Goal: Task Accomplishment & Management: Complete application form

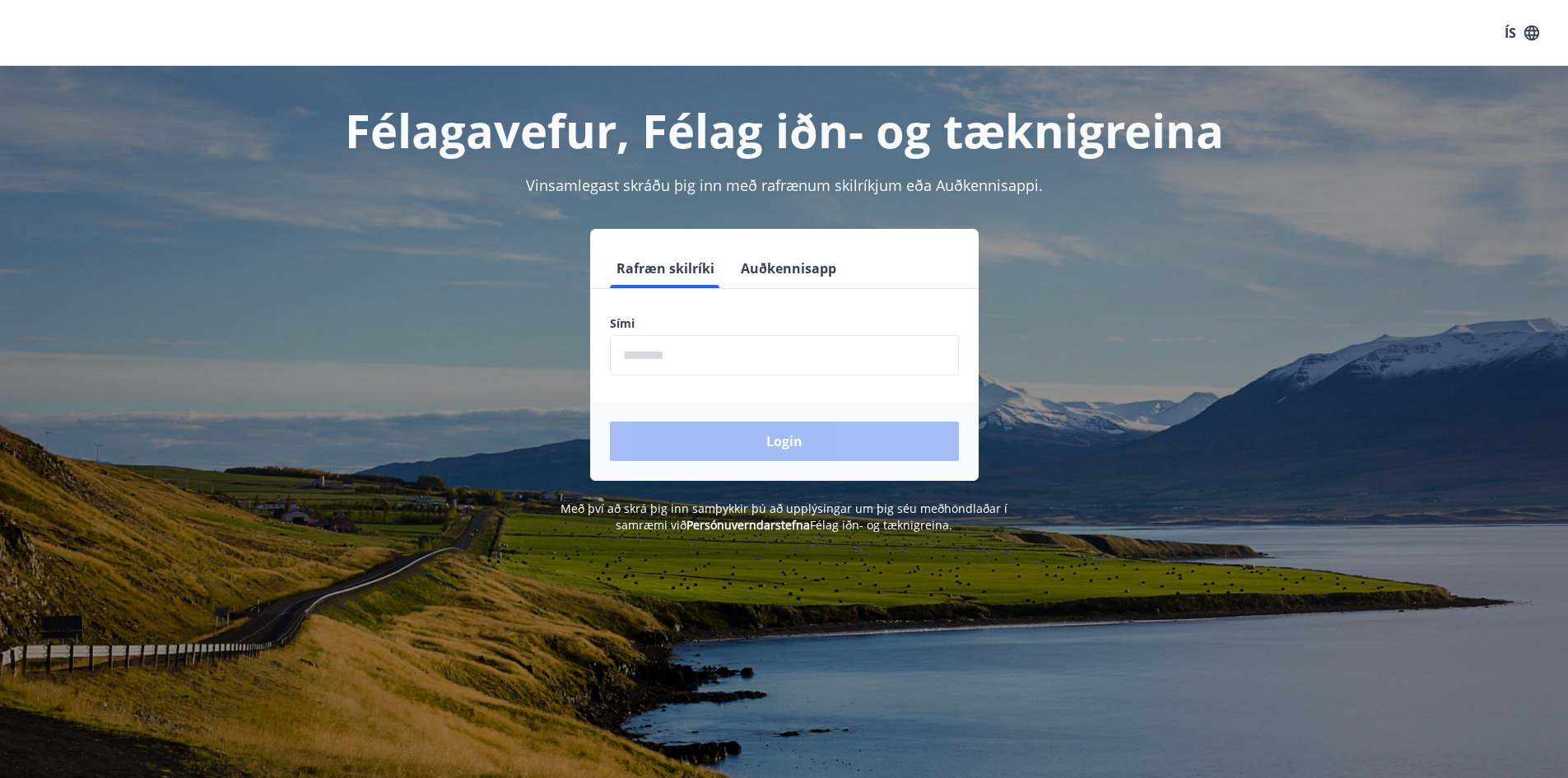
click at [915, 367] on input "phone" at bounding box center [784, 356] width 349 height 41
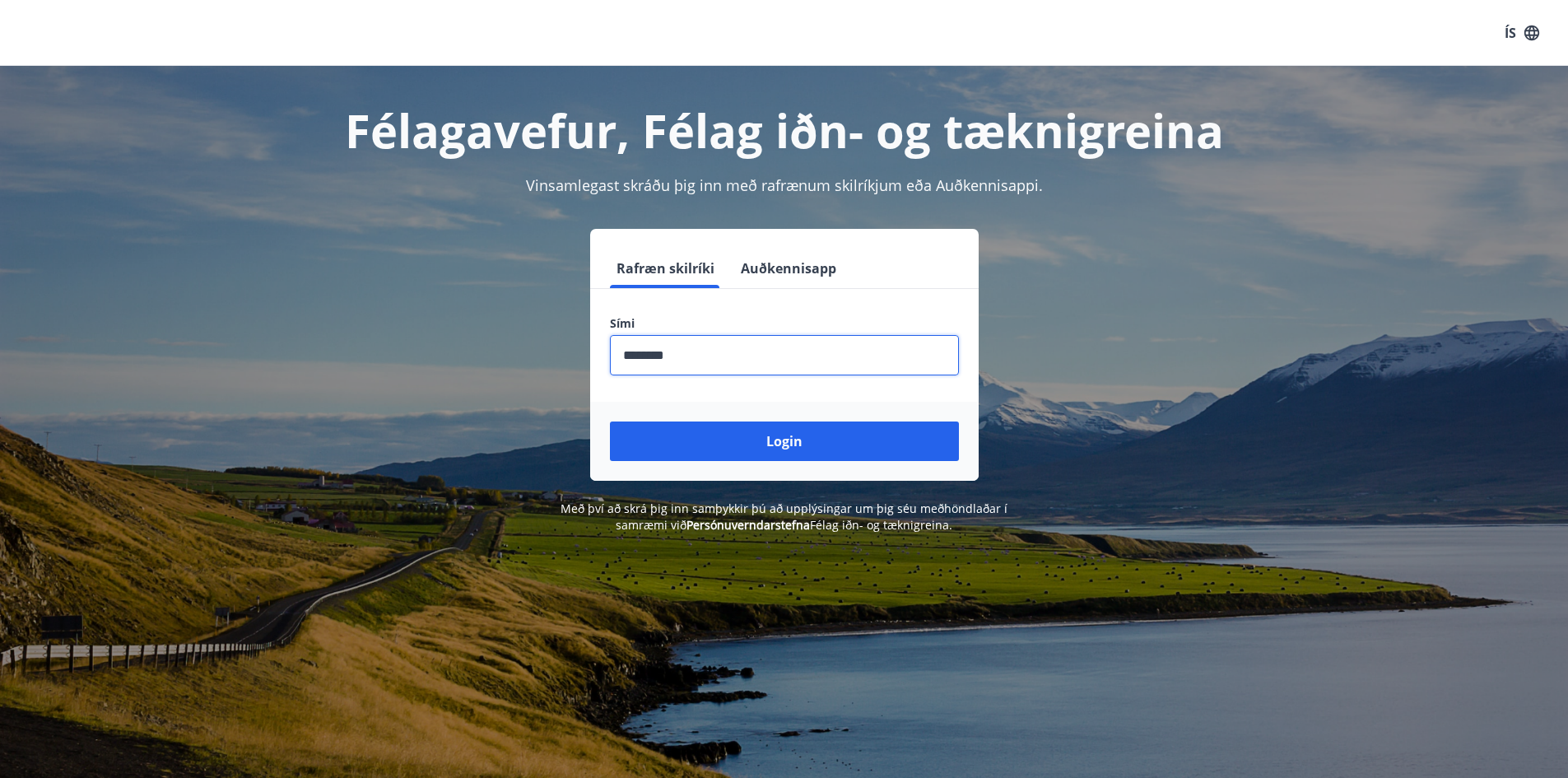
type input "********"
click at [610, 421] on button "Login" at bounding box center [784, 441] width 349 height 40
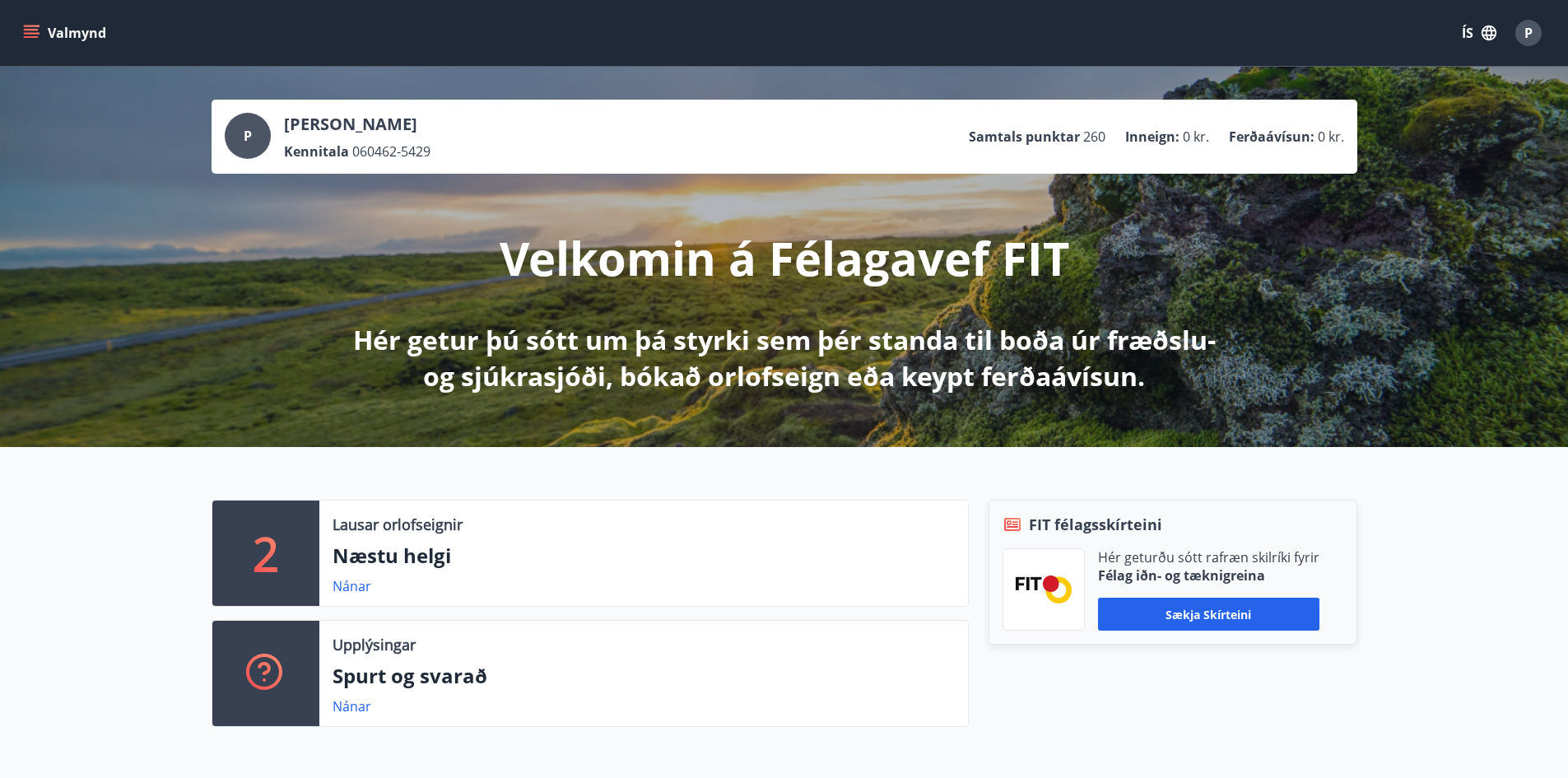
click at [34, 30] on icon "menu" at bounding box center [31, 30] width 15 height 2
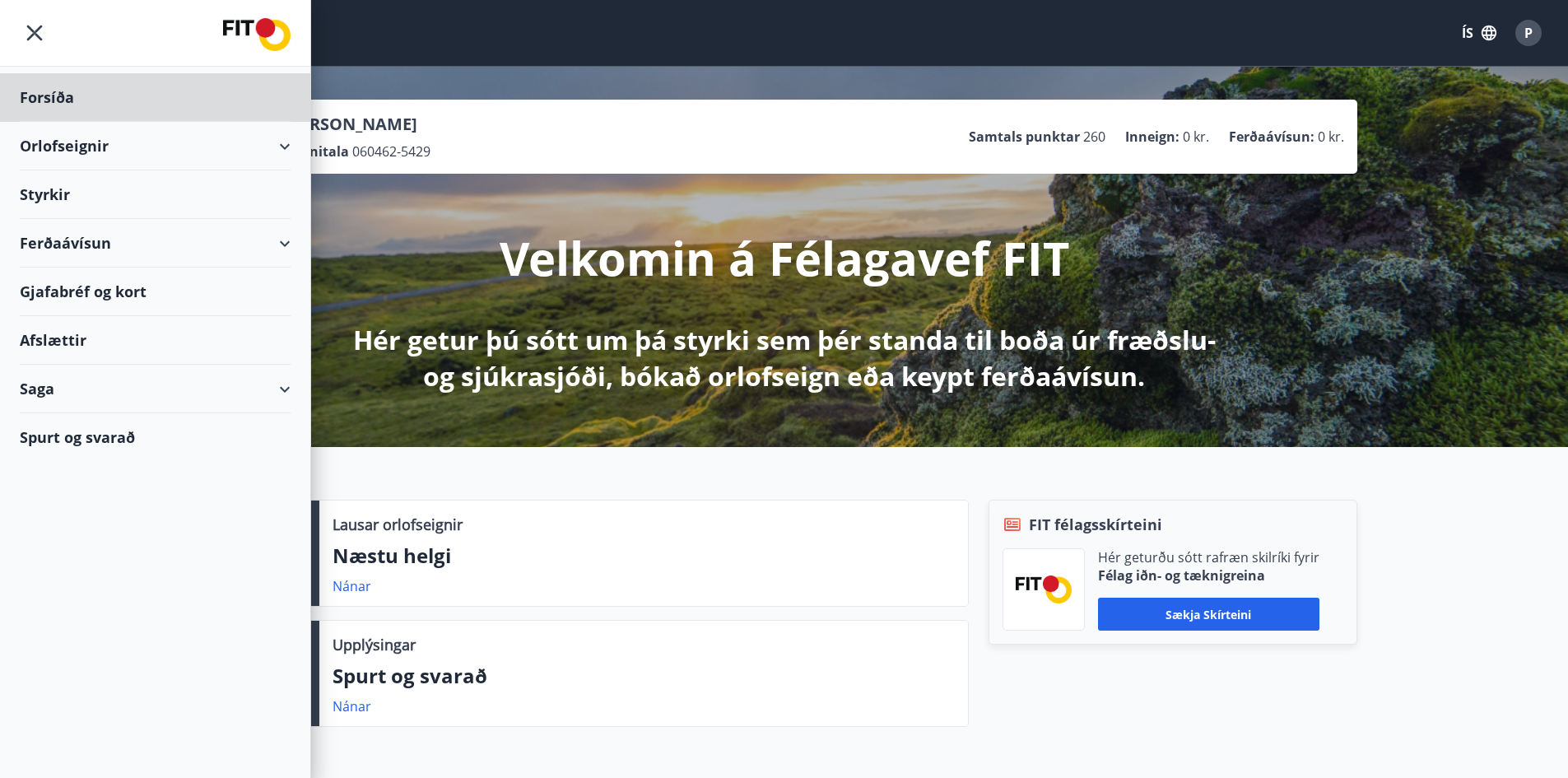
click at [82, 201] on div "Styrkir" at bounding box center [154, 195] width 270 height 48
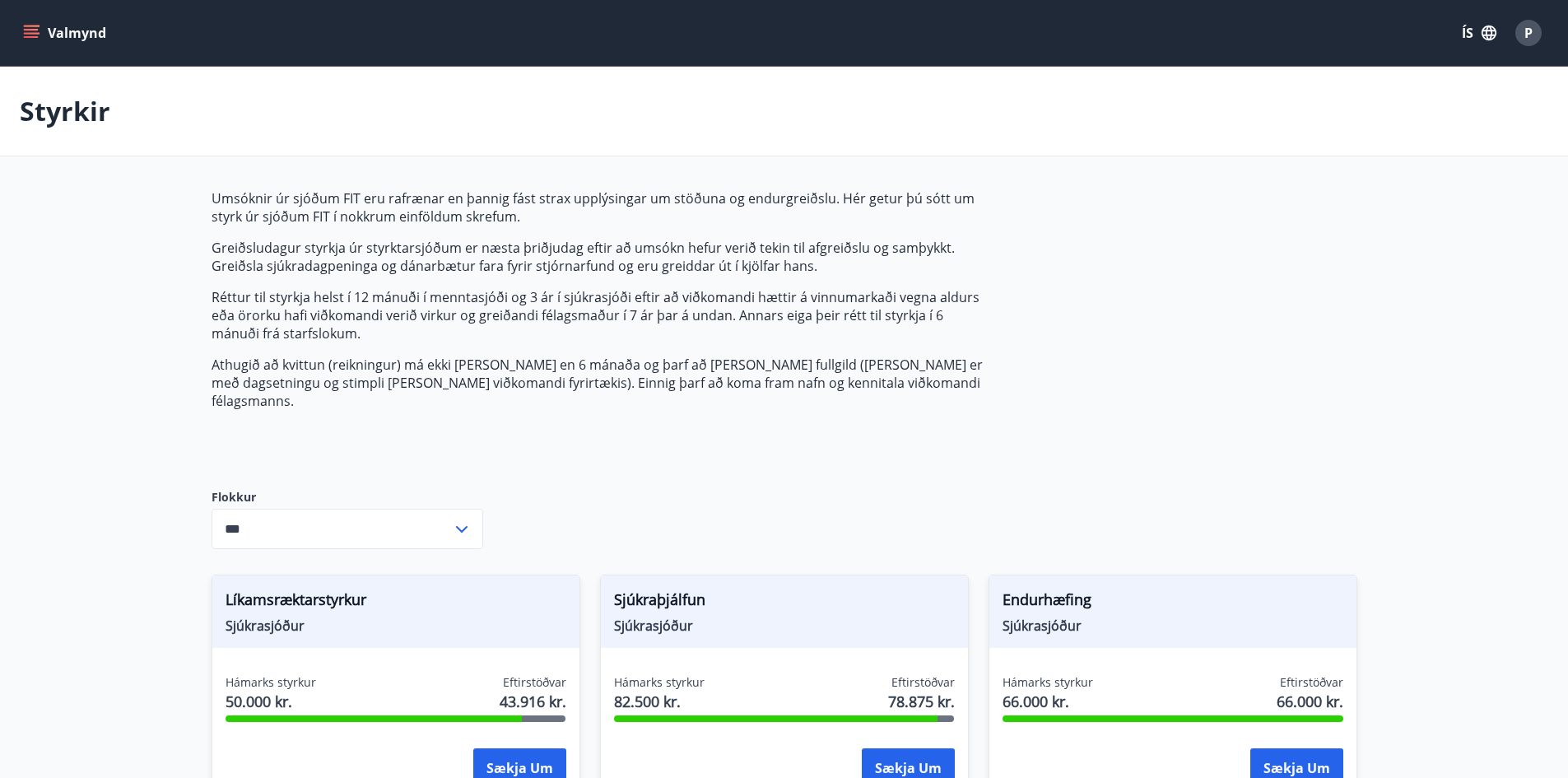
type input "***"
drag, startPoint x: 1277, startPoint y: 306, endPoint x: 1261, endPoint y: 367, distance: 63.1
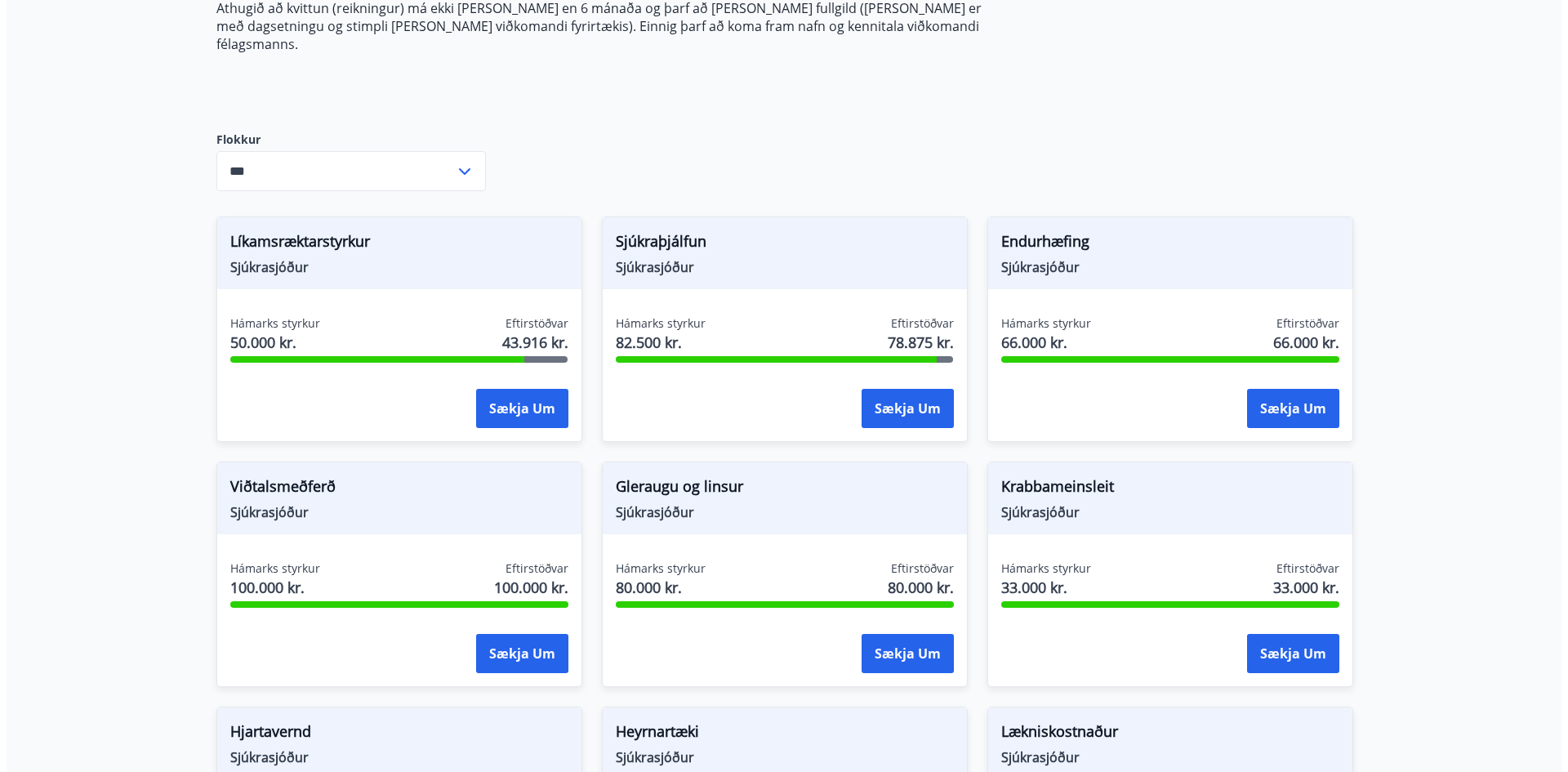
scroll to position [326, 0]
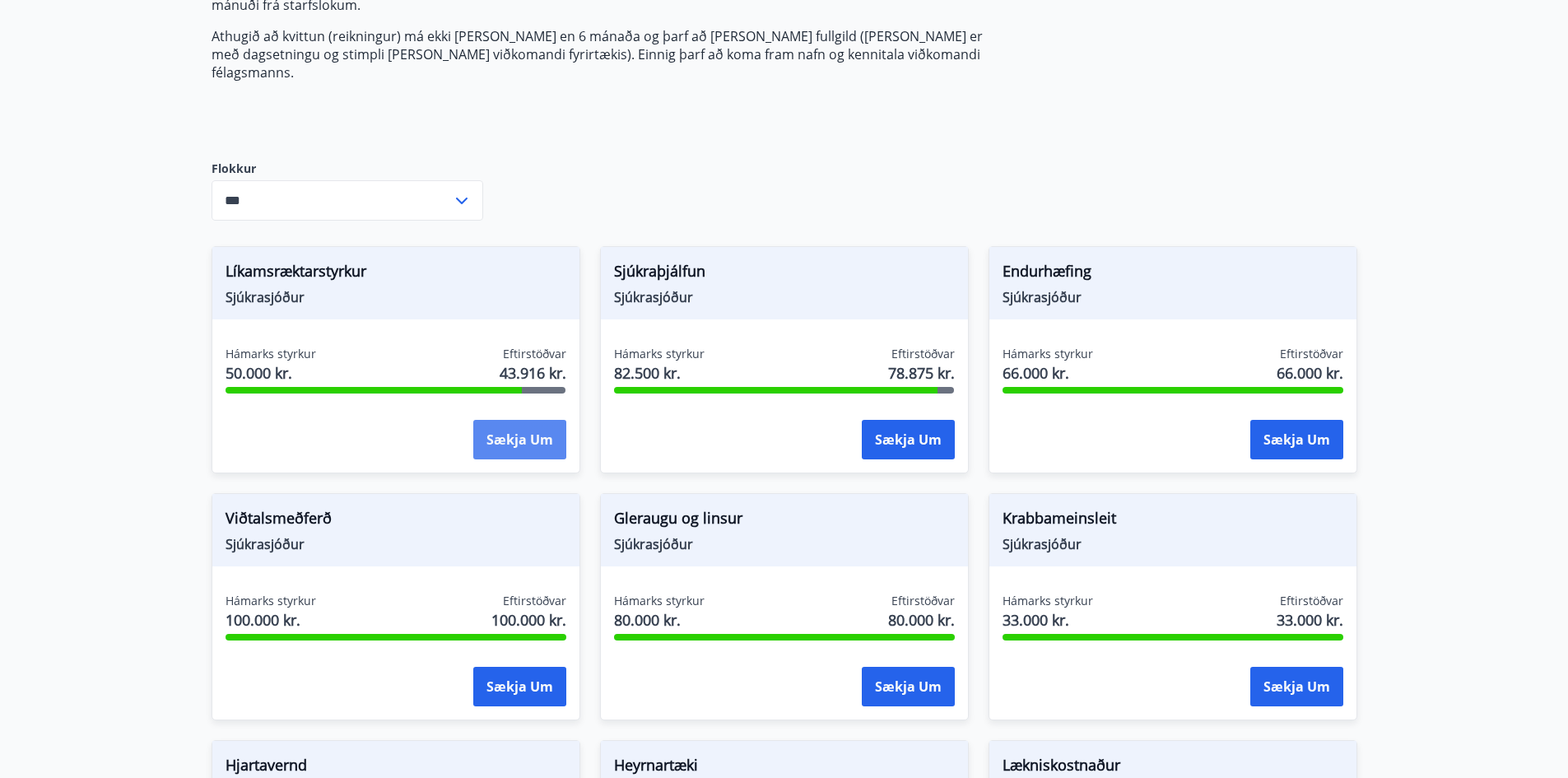
click at [505, 423] on button "Sækja um" at bounding box center [519, 439] width 93 height 40
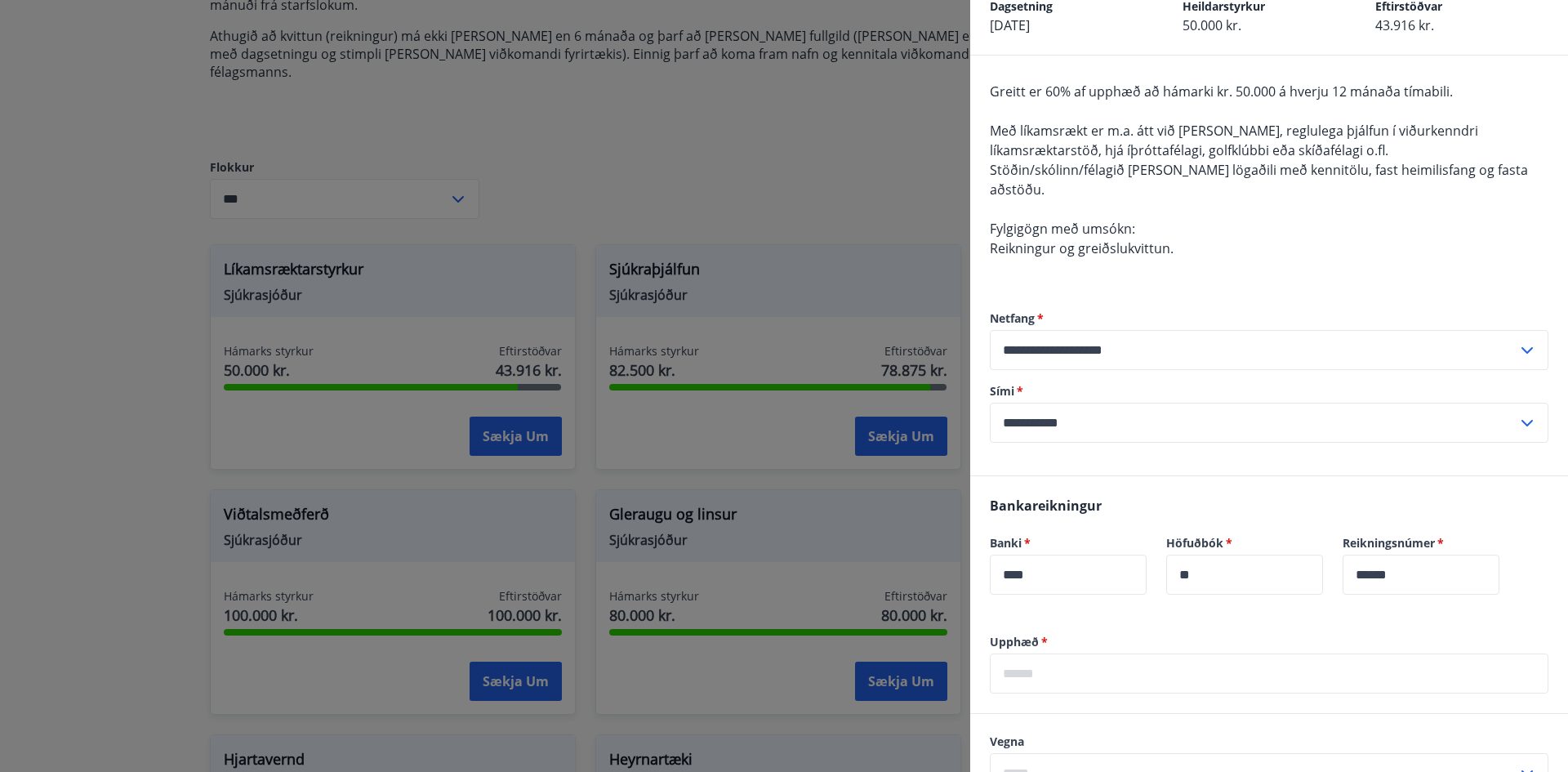
scroll to position [163, 0]
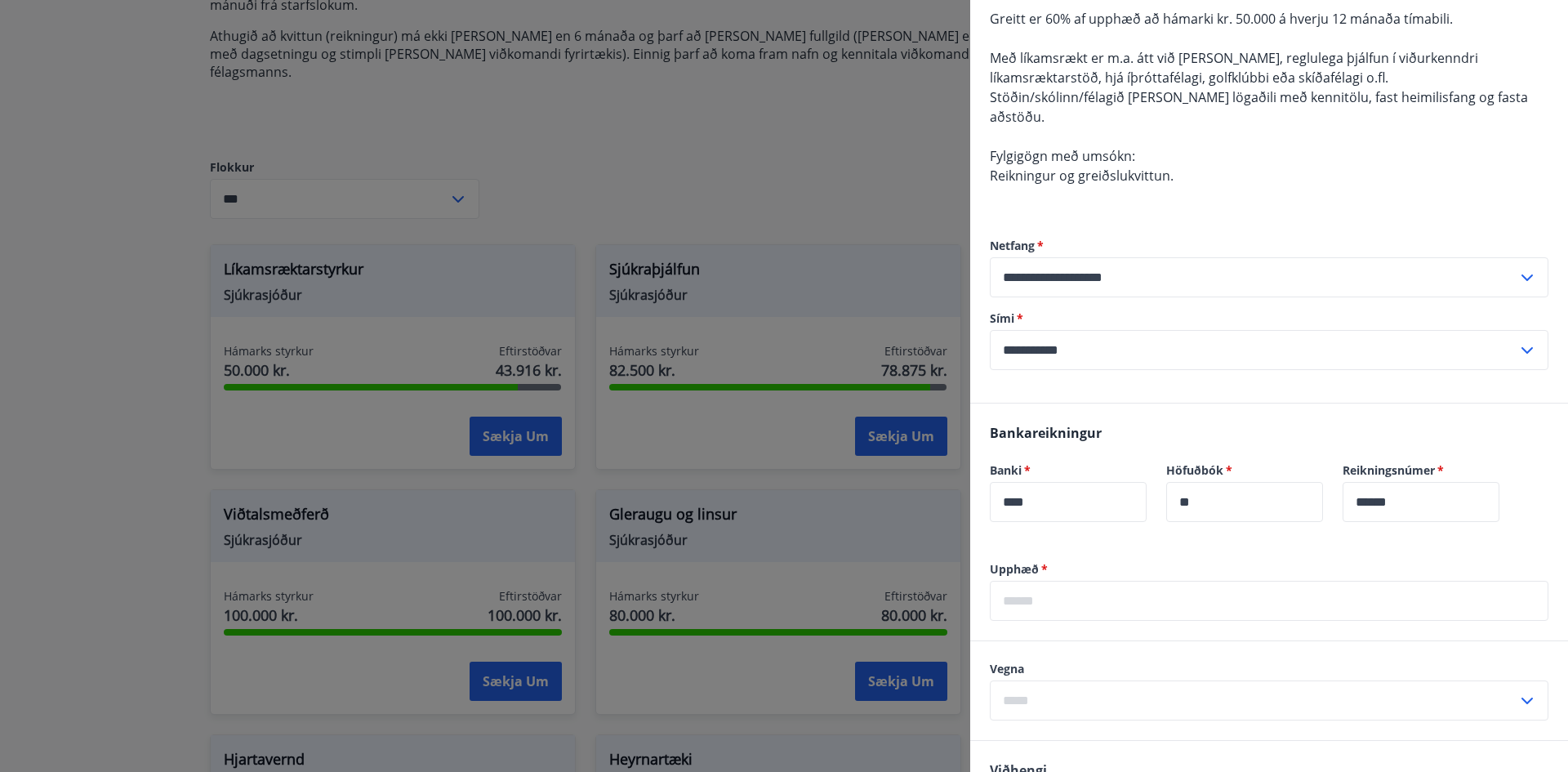
click at [1107, 581] on input "text" at bounding box center [1269, 601] width 559 height 40
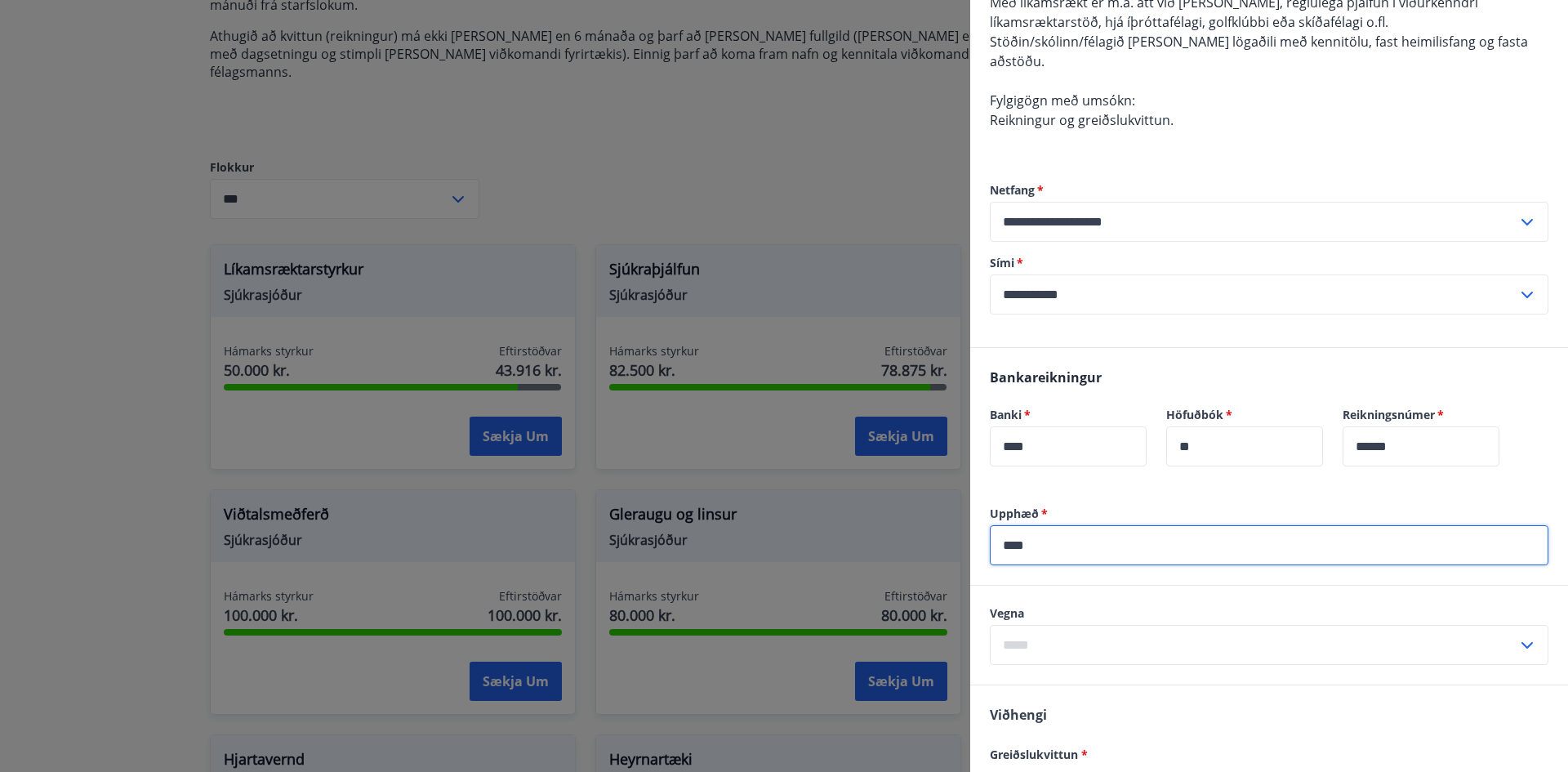
scroll to position [245, 0]
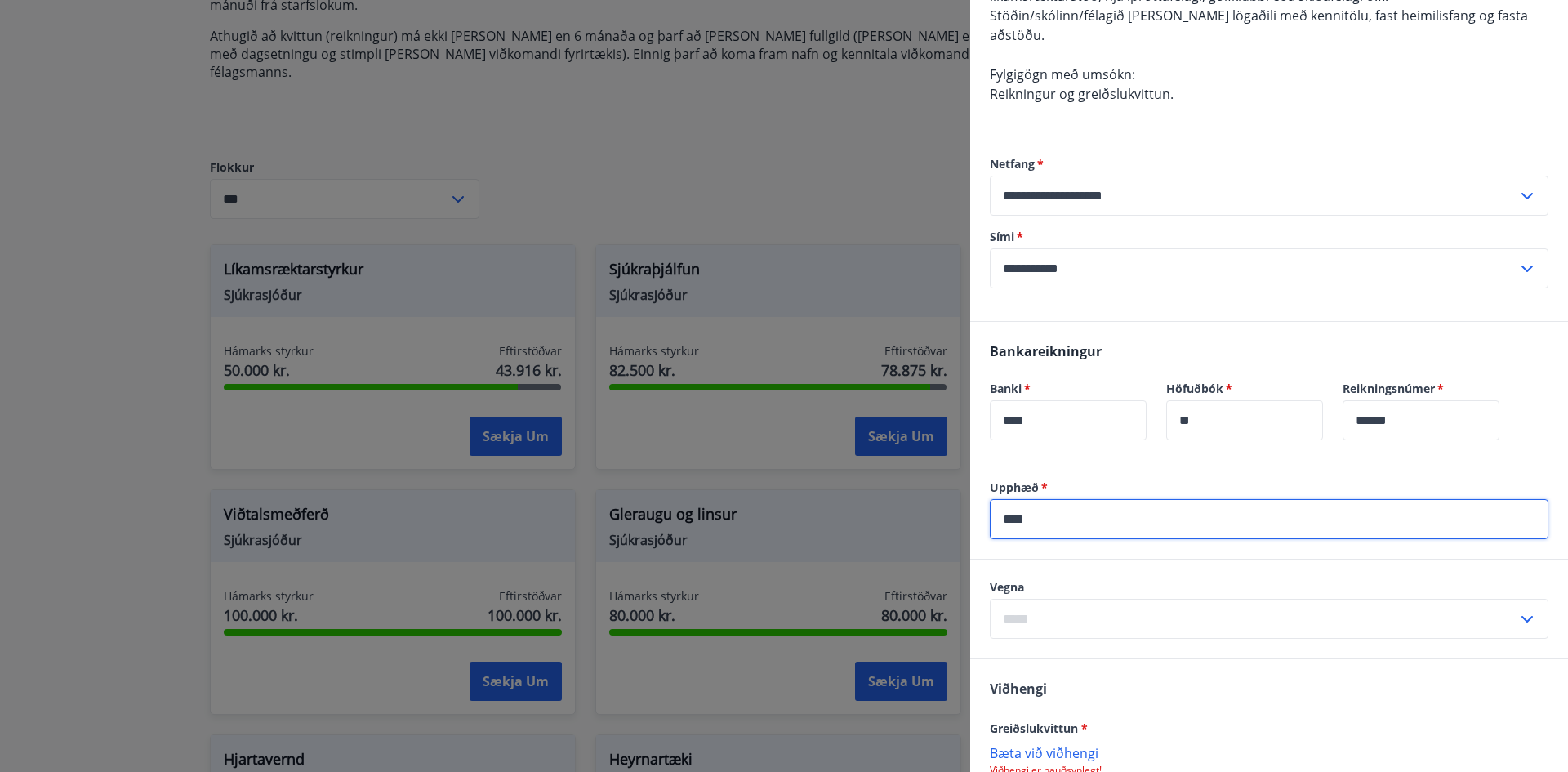
type input "****"
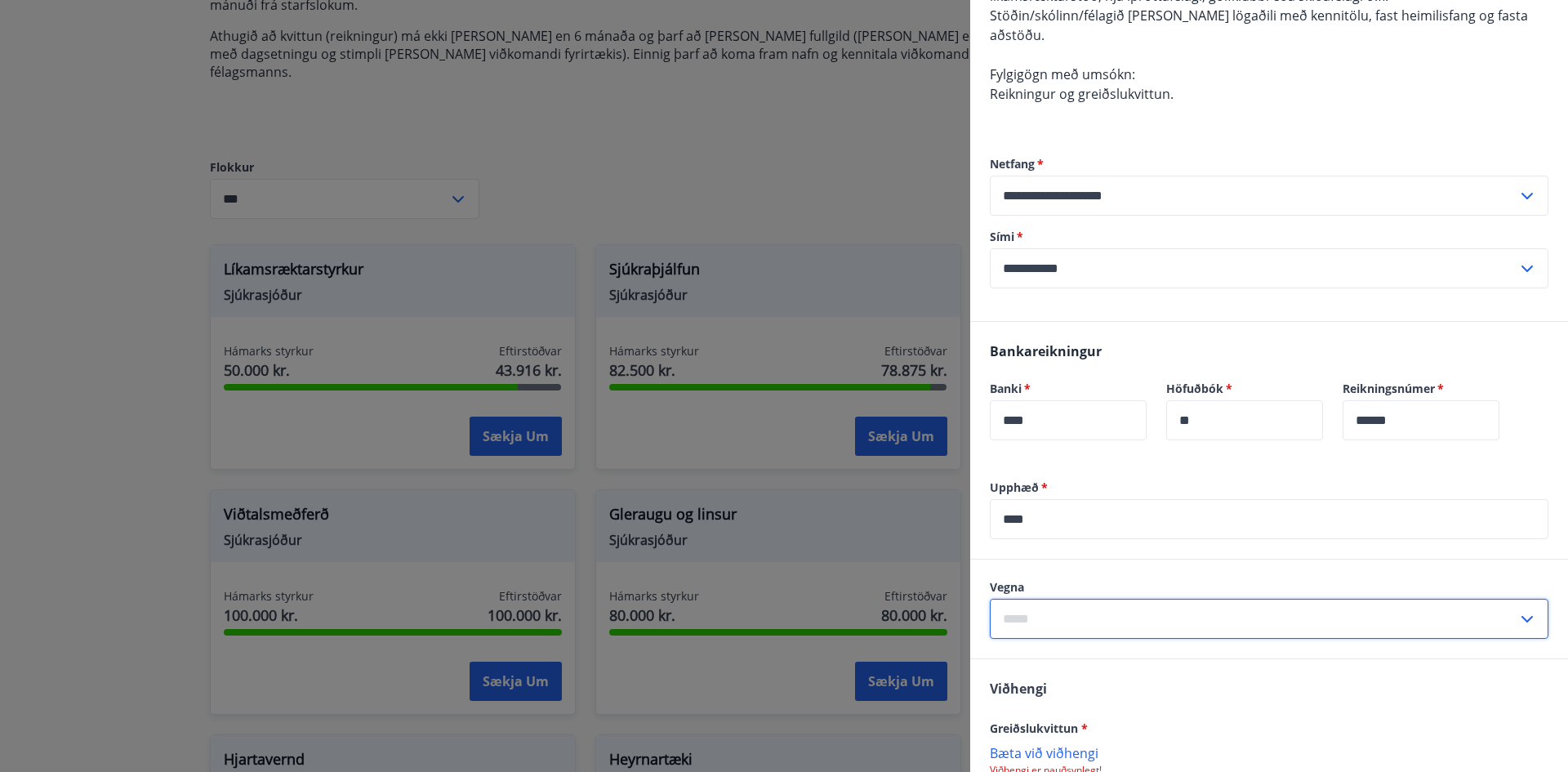
click at [1083, 606] on input "text" at bounding box center [1254, 619] width 528 height 40
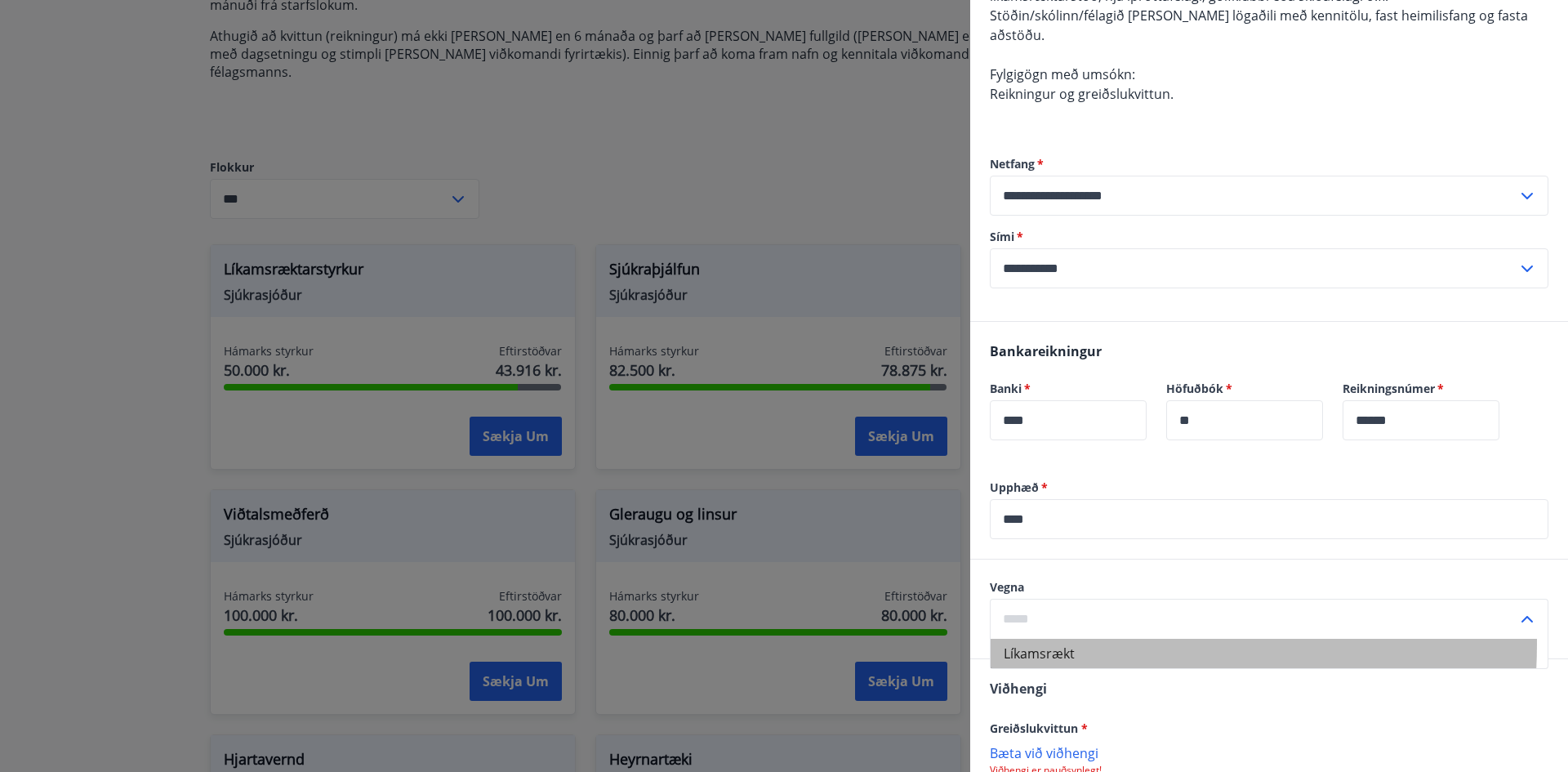
click at [1055, 638] on li "Líkamsrækt" at bounding box center [1268, 653] width 557 height 30
type input "**********"
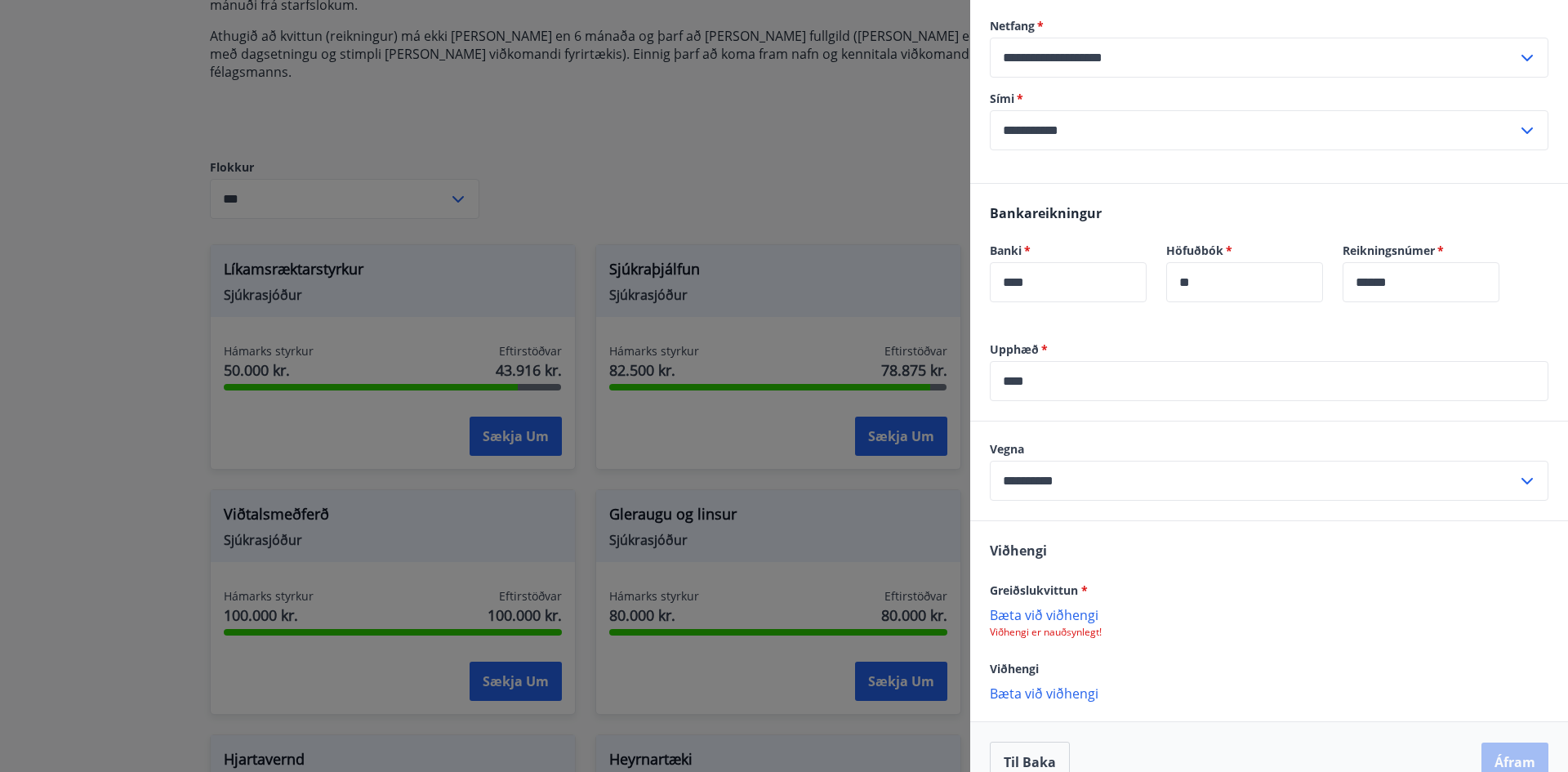
scroll to position [393, 0]
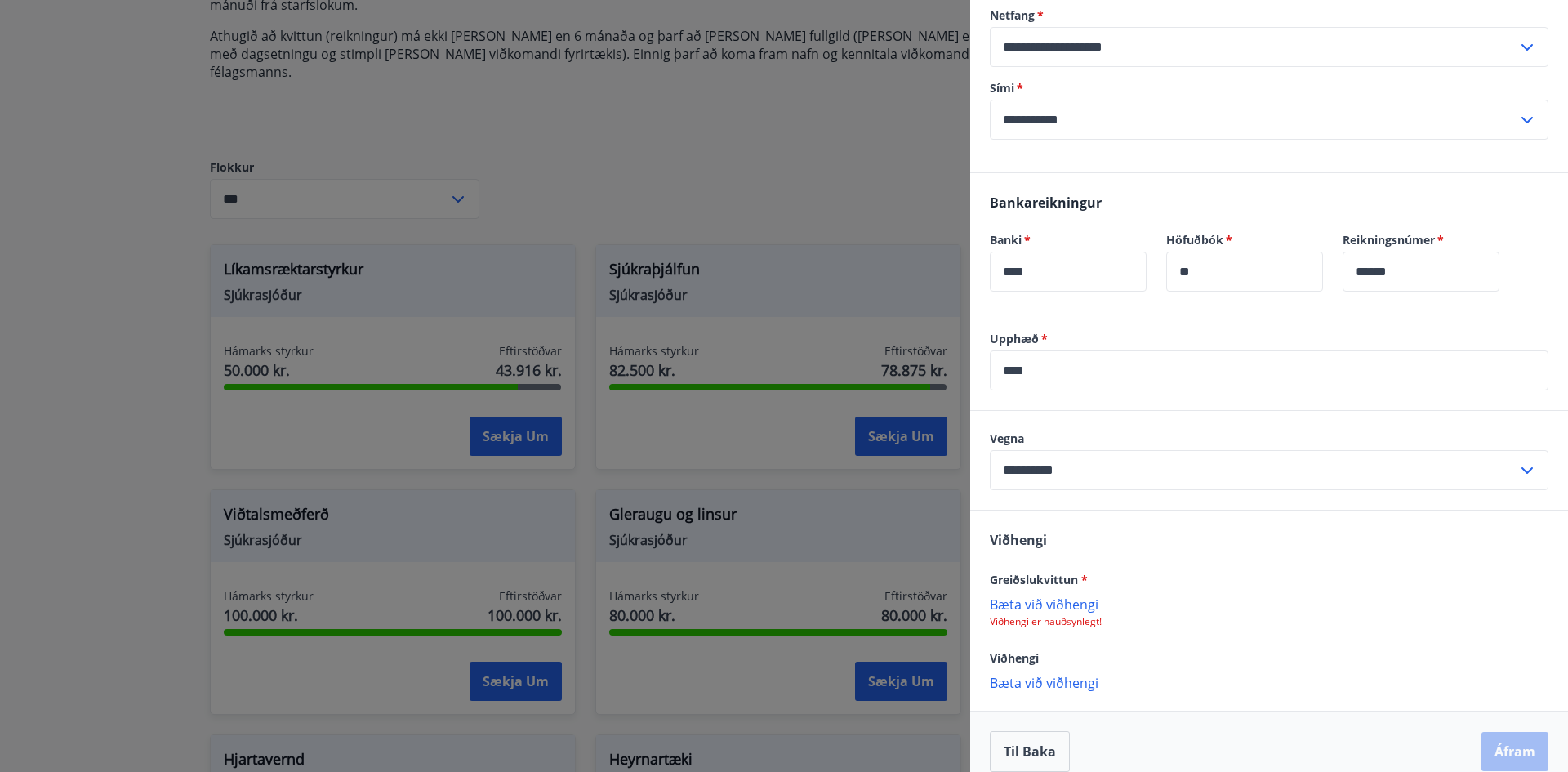
click at [1050, 595] on p "Bæta við viðhengi" at bounding box center [1269, 603] width 559 height 16
click at [1517, 744] on button "Áfram" at bounding box center [1515, 753] width 67 height 39
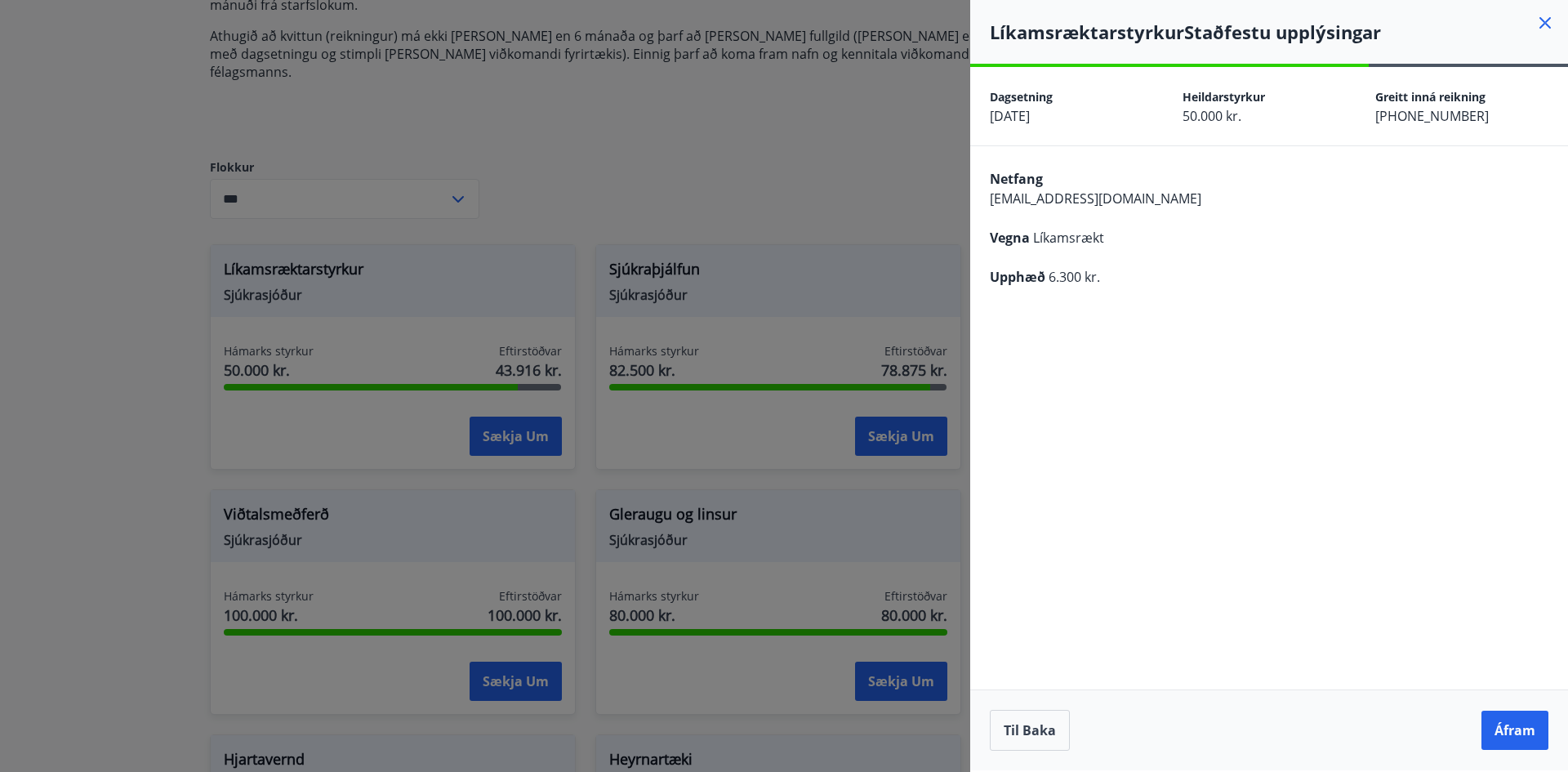
scroll to position [0, 0]
click at [1523, 712] on button "Áfram" at bounding box center [1515, 730] width 67 height 39
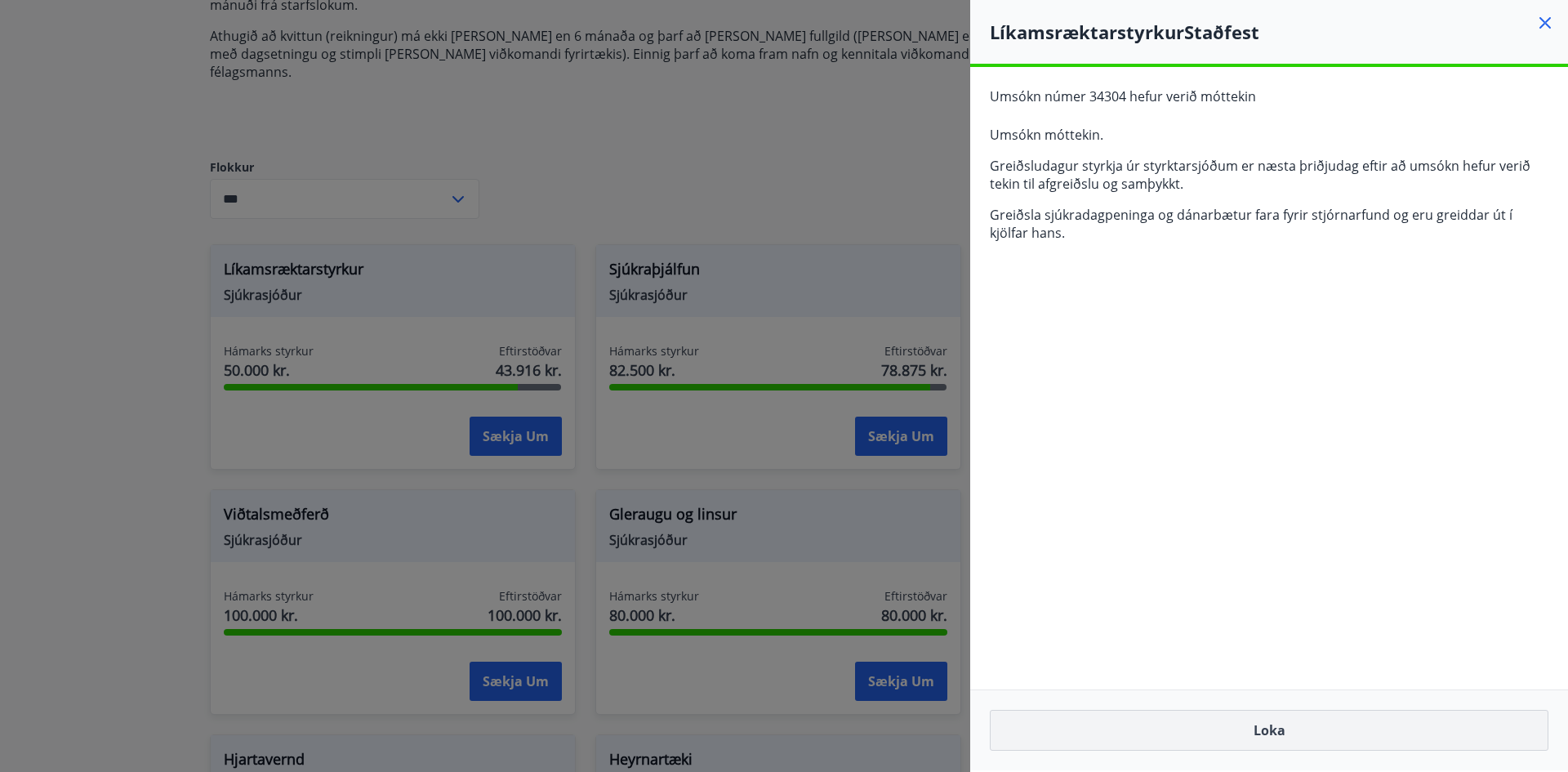
click at [1310, 730] on button "Loka" at bounding box center [1269, 730] width 559 height 40
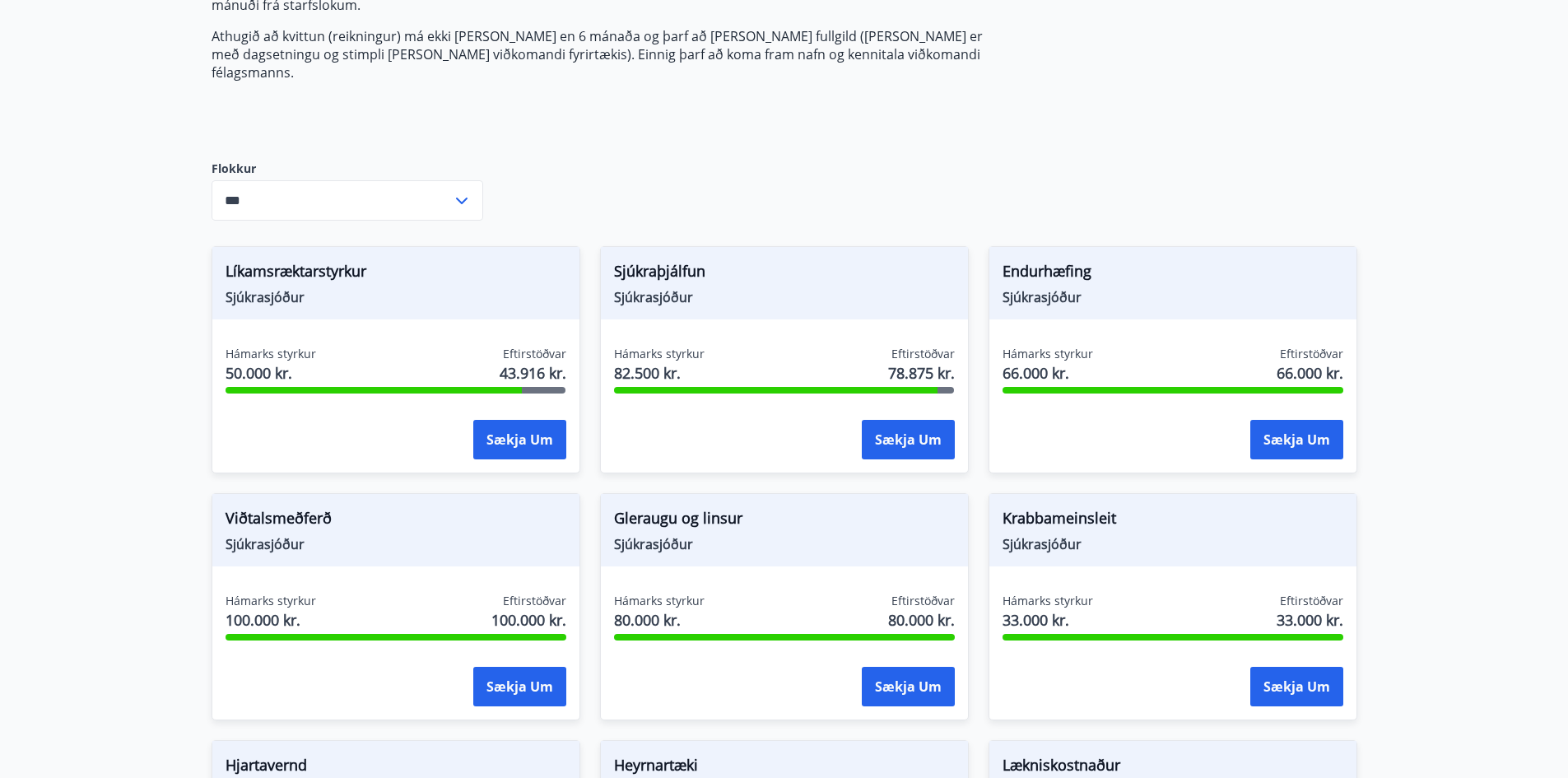
click at [1397, 244] on main "Styrkir Umsóknir úr sjóðum FIT eru rafrænar en þannig fást strax upplýsingar um…" at bounding box center [784, 609] width 1568 height 1742
click at [913, 420] on button "Sækja um" at bounding box center [908, 439] width 93 height 40
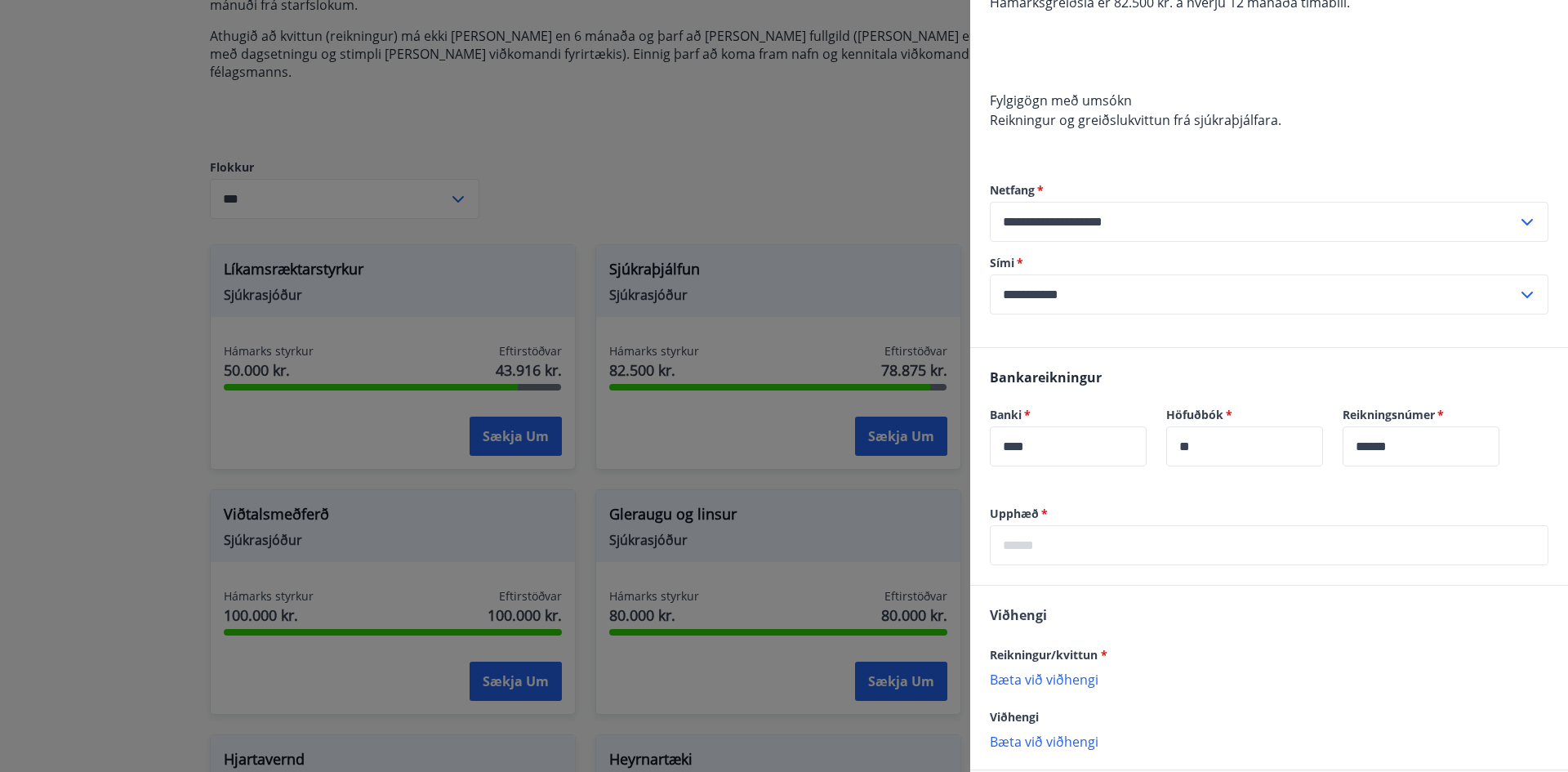
scroll to position [245, 0]
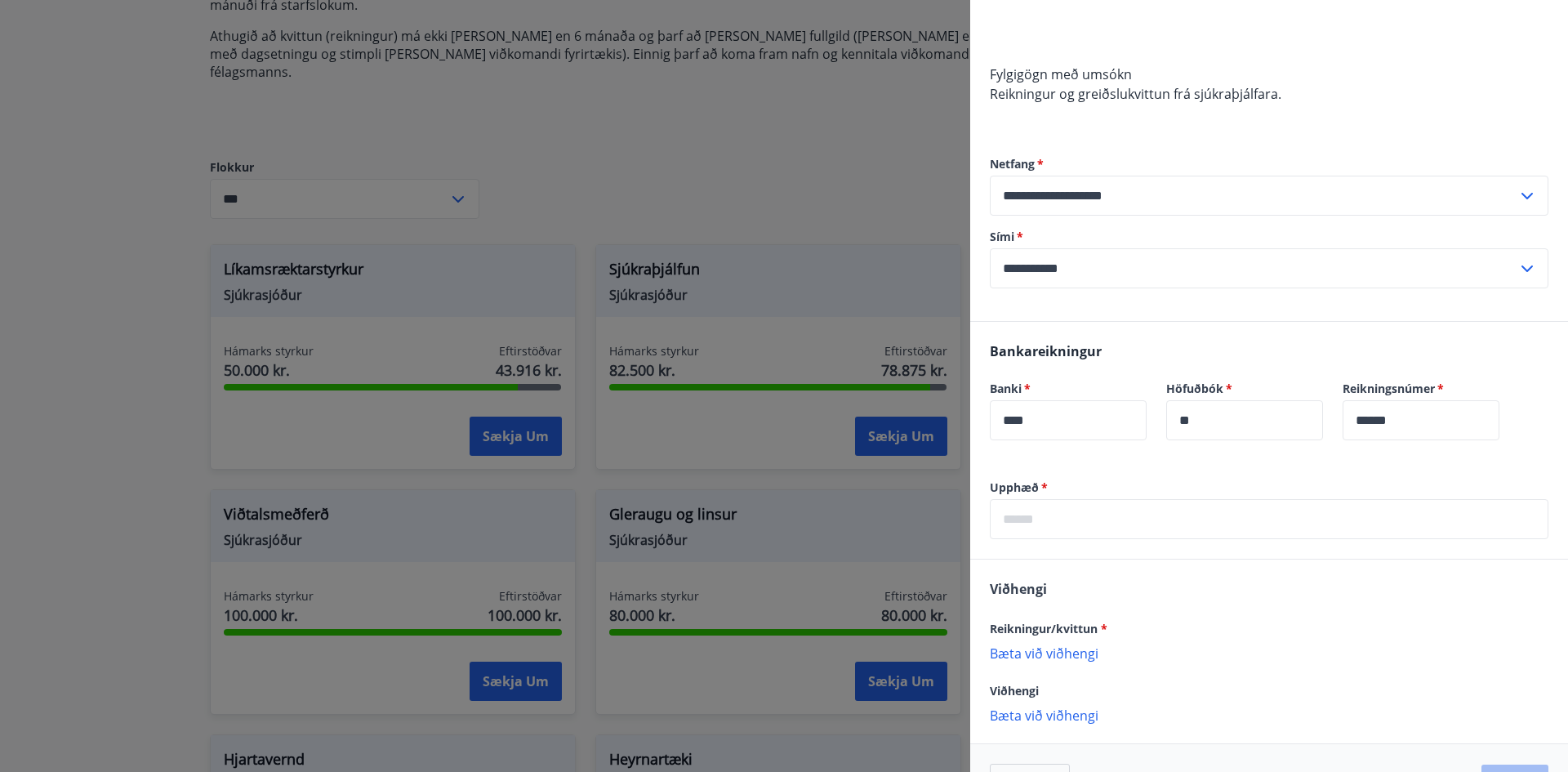
click at [1194, 502] on input "text" at bounding box center [1269, 519] width 559 height 40
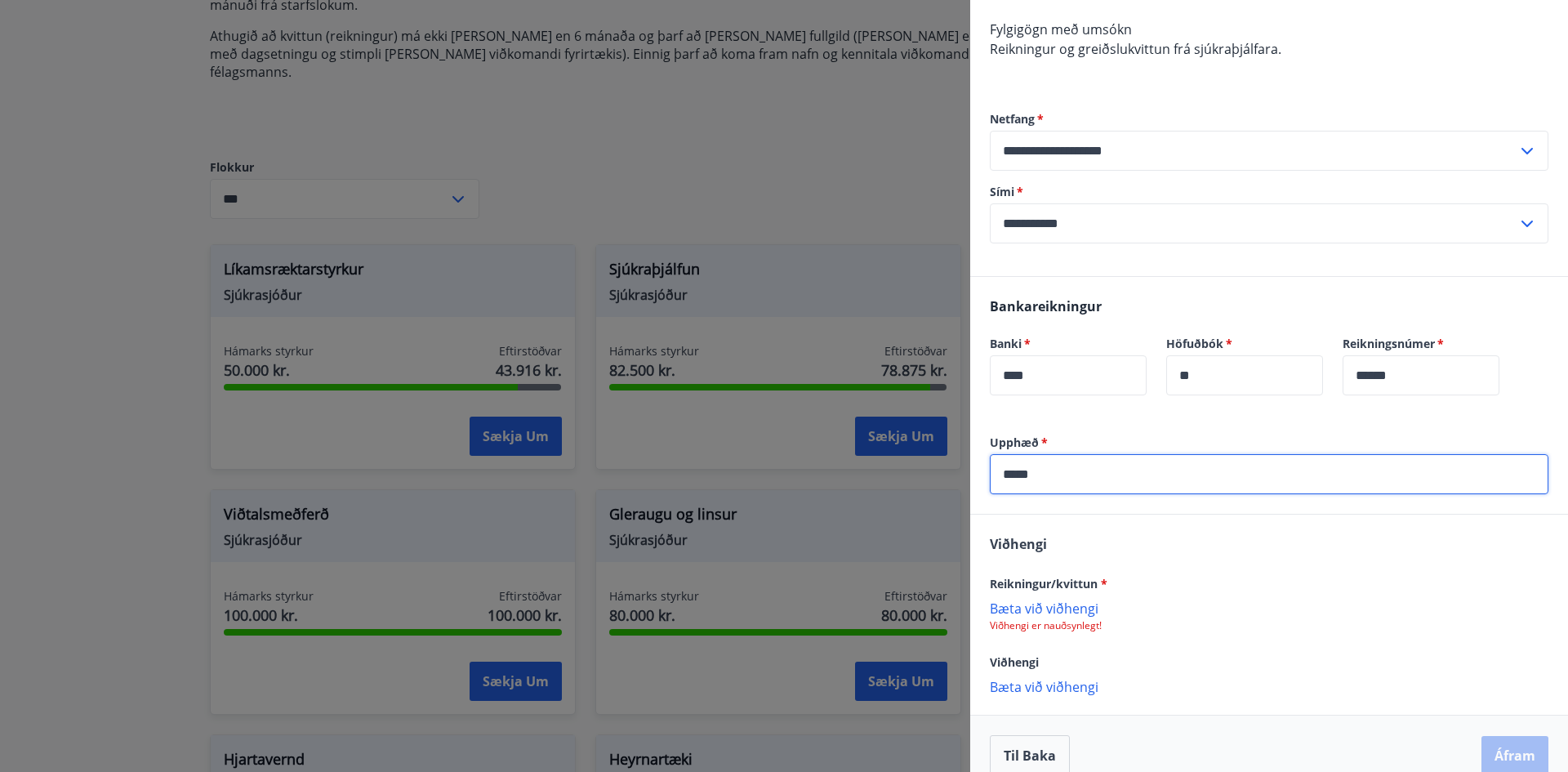
scroll to position [313, 0]
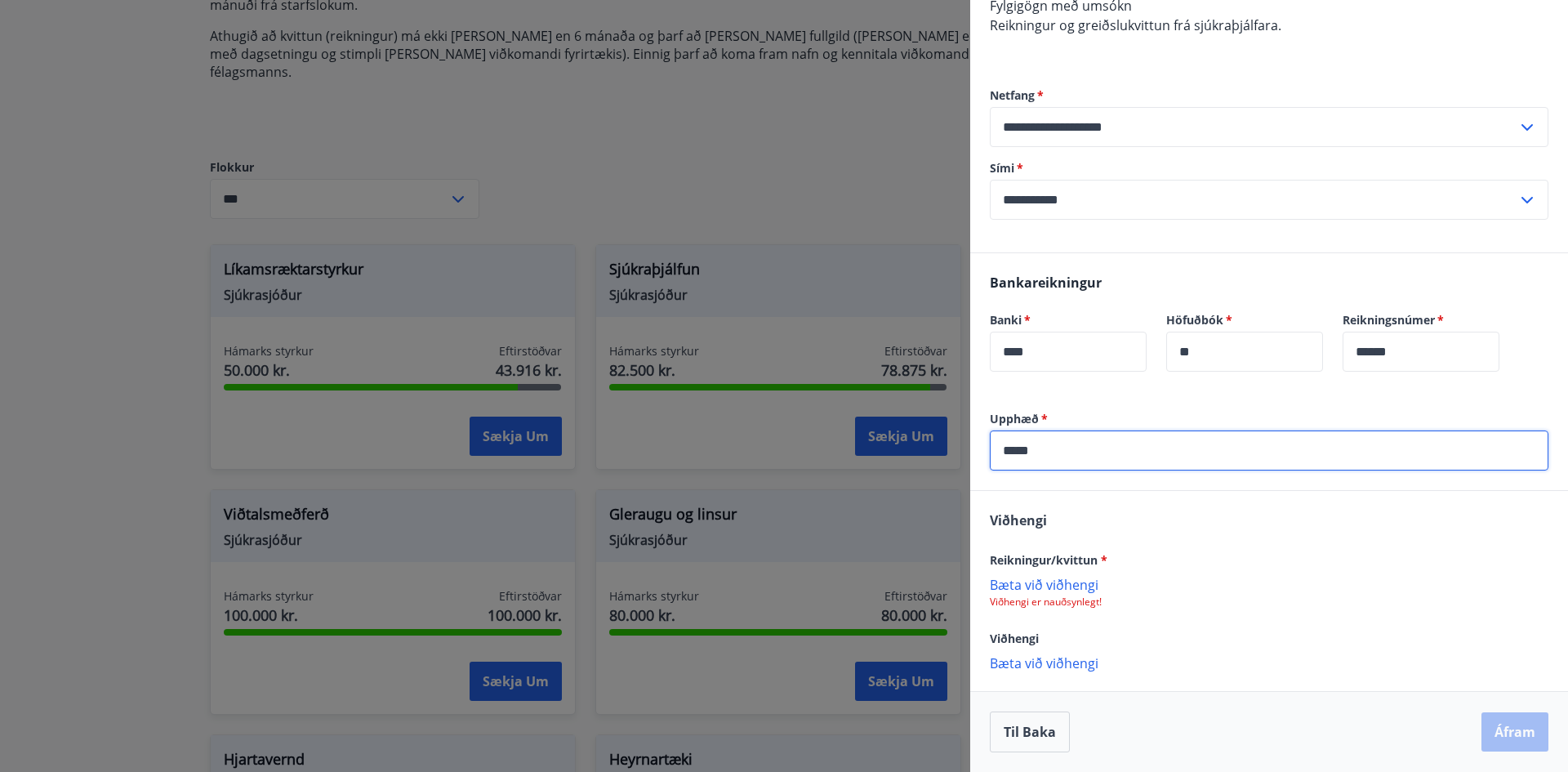
type input "*****"
click at [1076, 587] on p "Bæta við viðhengi" at bounding box center [1269, 584] width 559 height 16
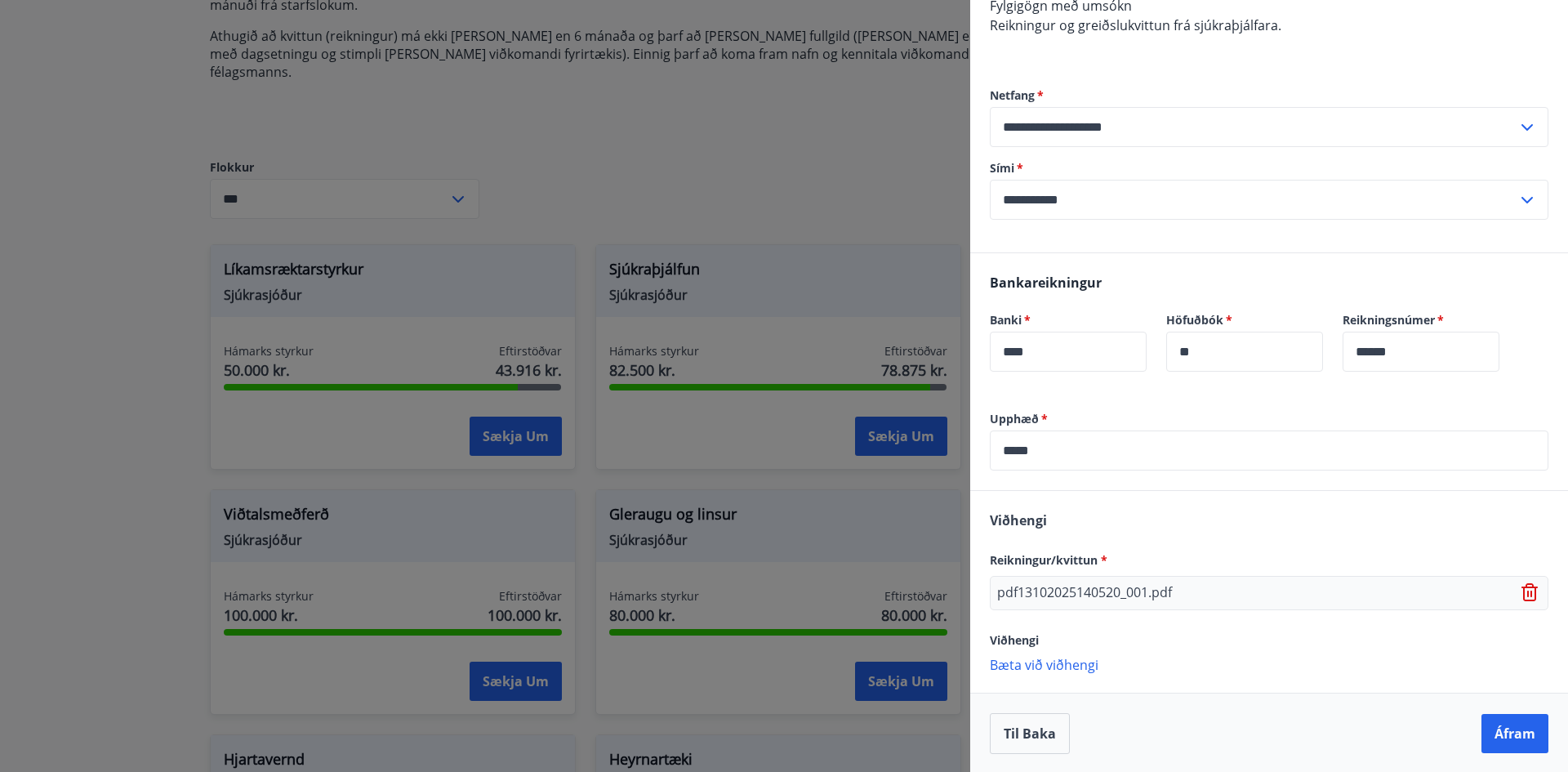
click at [1044, 668] on p "Bæta við viðhengi" at bounding box center [1269, 663] width 559 height 16
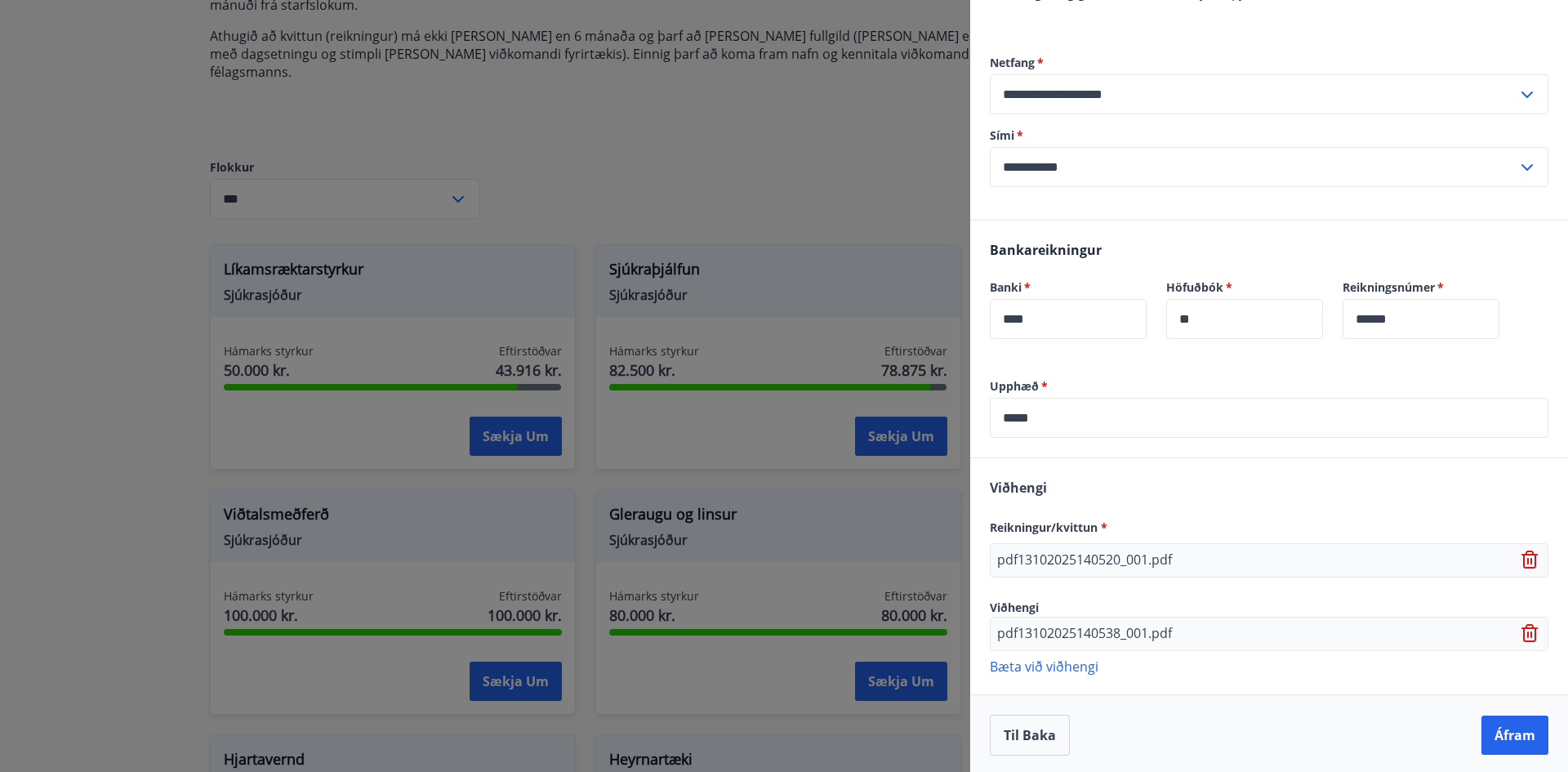
scroll to position [350, 0]
click at [1504, 719] on button "Áfram" at bounding box center [1515, 732] width 67 height 39
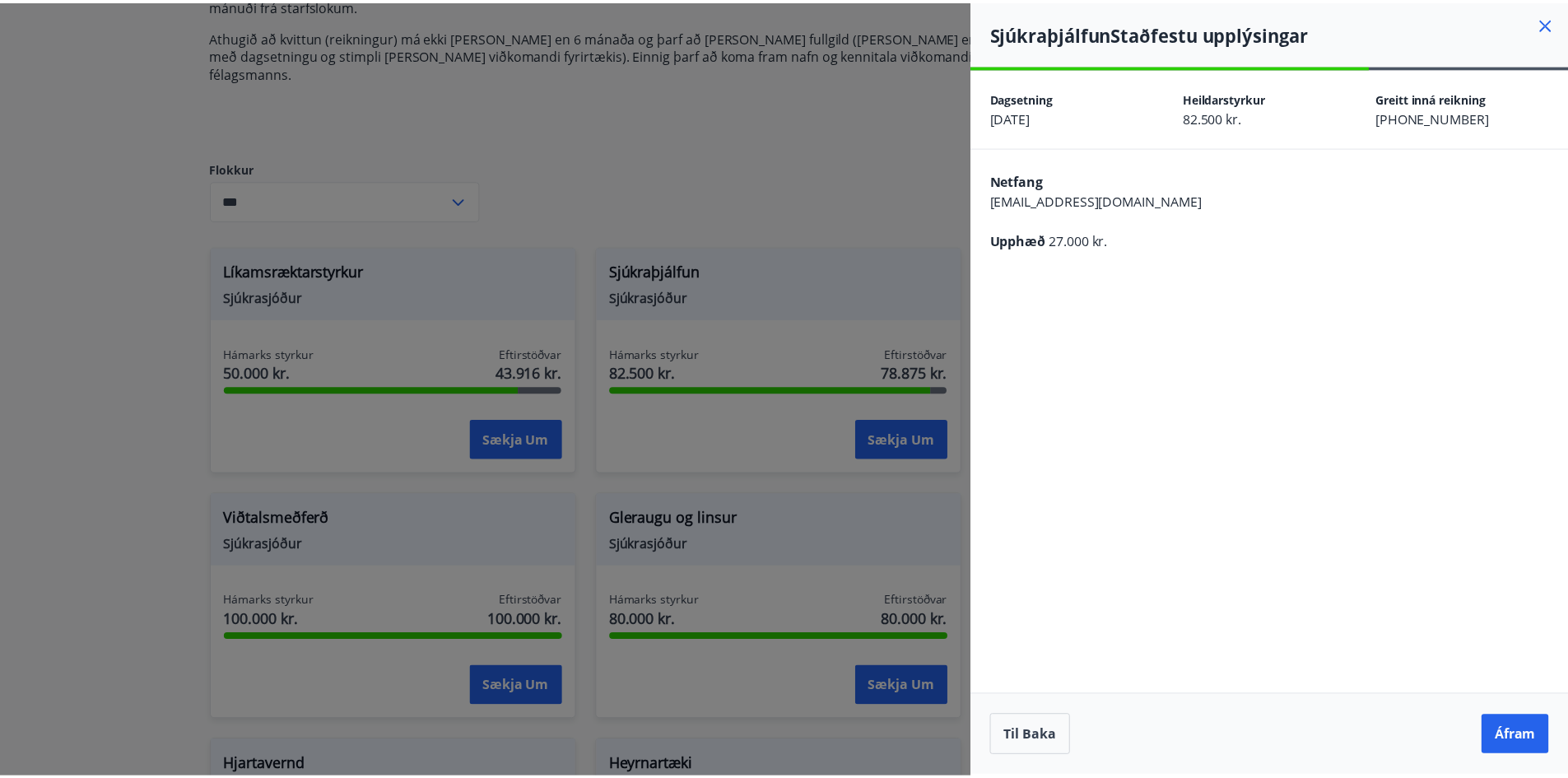
scroll to position [0, 0]
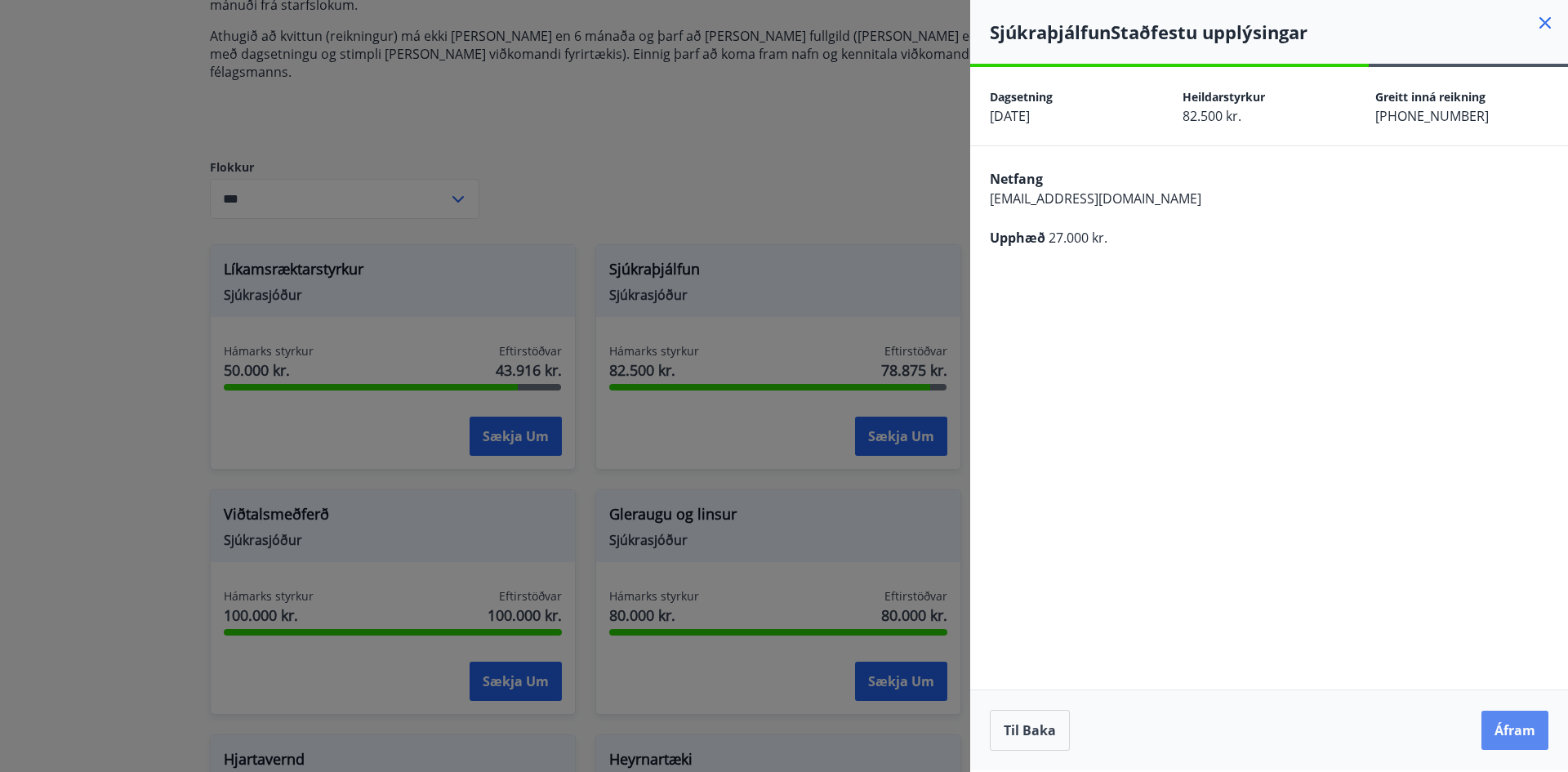
click at [1517, 723] on button "Áfram" at bounding box center [1515, 730] width 67 height 39
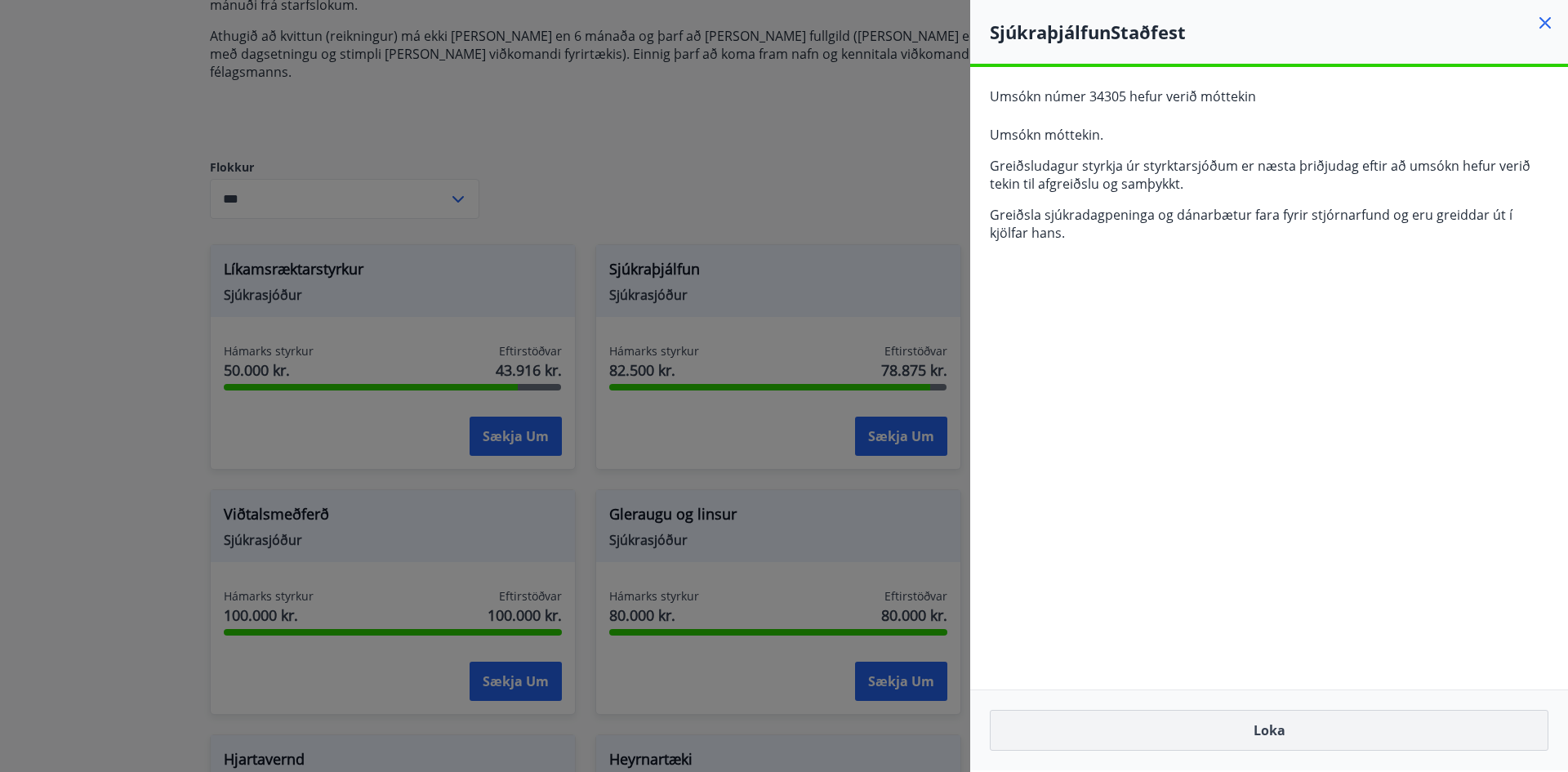
click at [1300, 735] on button "Loka" at bounding box center [1269, 730] width 559 height 40
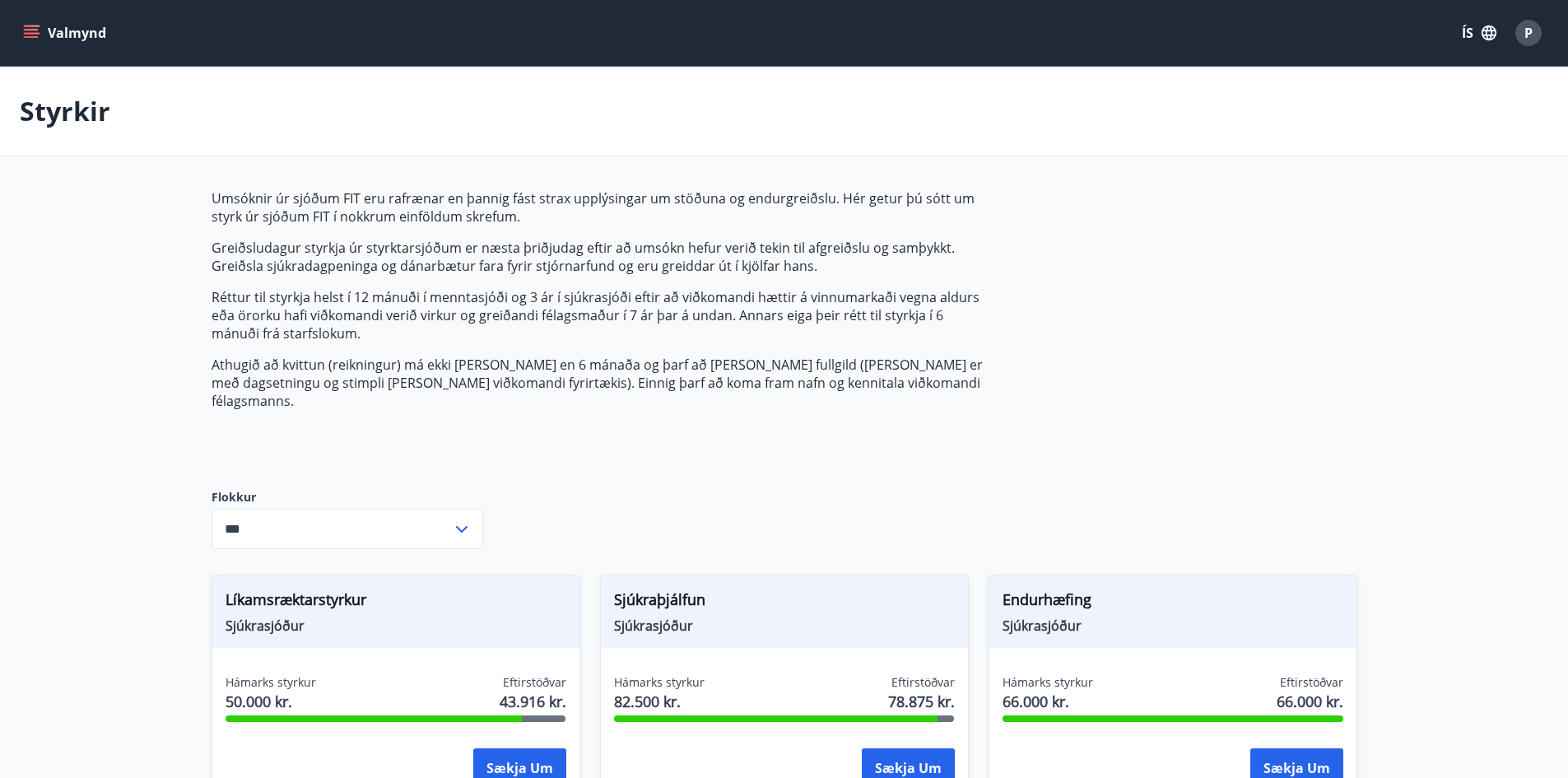
click at [1529, 43] on div "P" at bounding box center [1528, 32] width 26 height 26
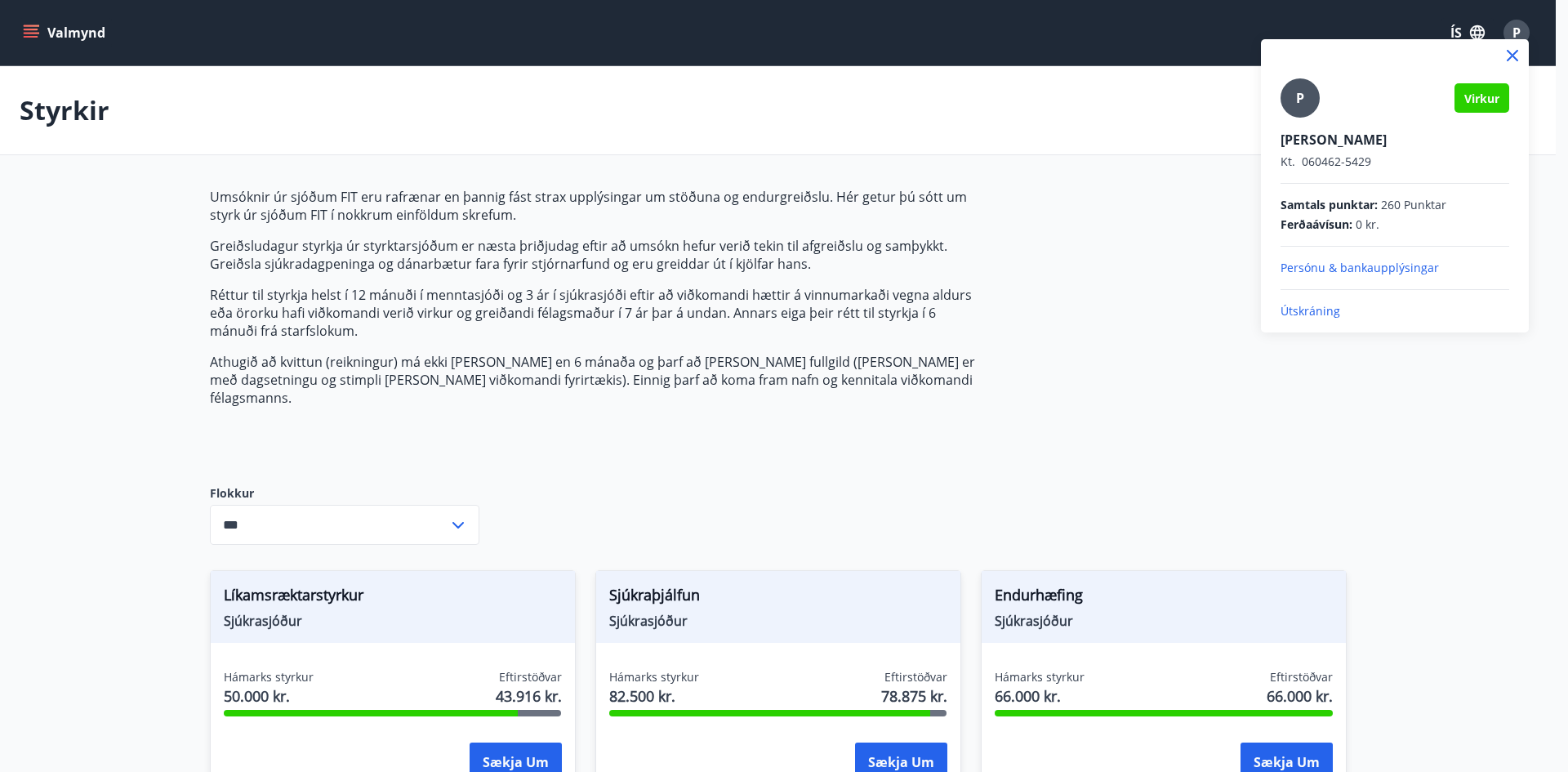
click at [1310, 315] on p "Útskráning" at bounding box center [1395, 311] width 229 height 16
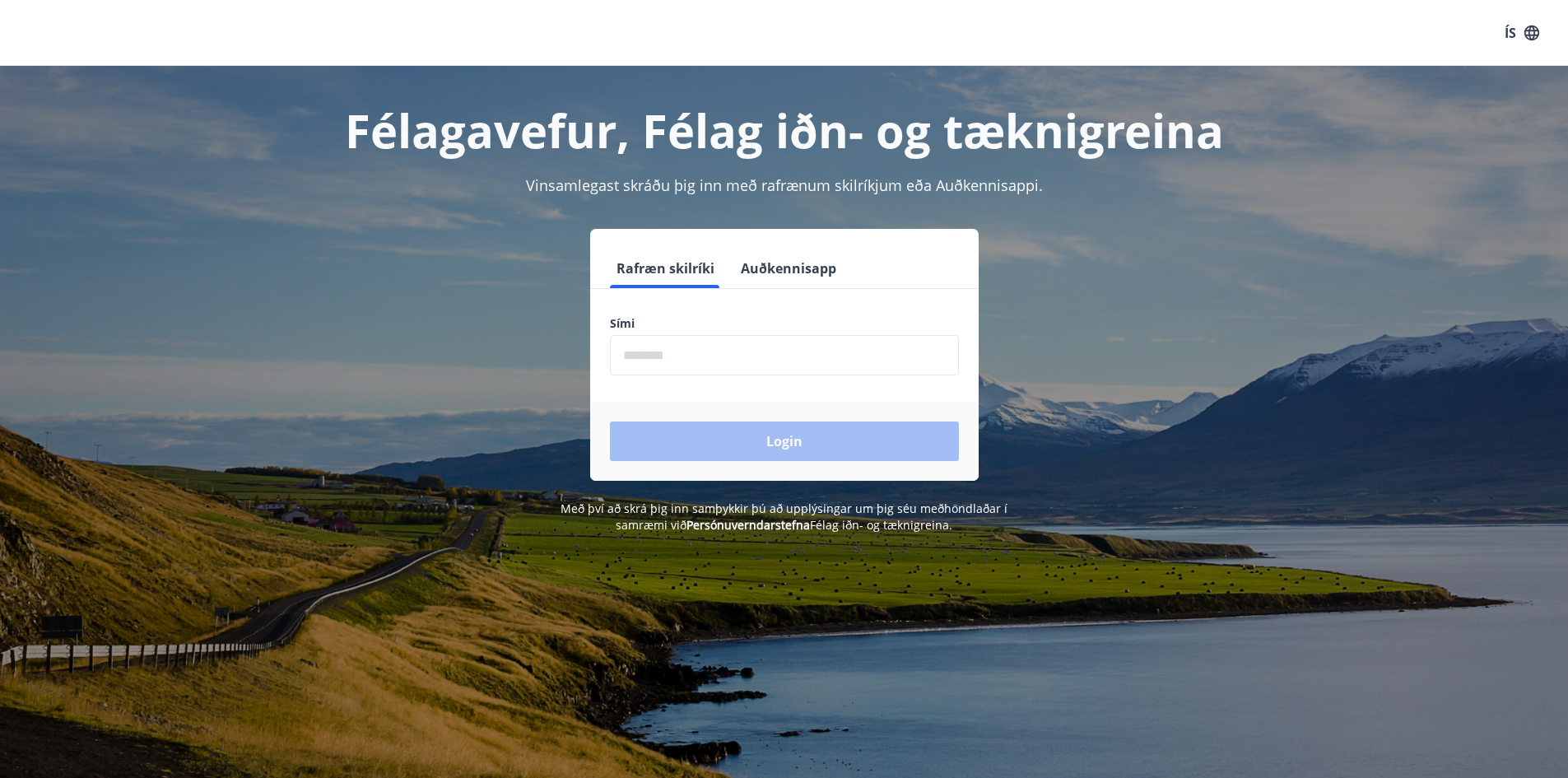
click at [672, 348] on input "phone" at bounding box center [784, 356] width 349 height 41
click at [742, 358] on input "phone" at bounding box center [784, 356] width 349 height 41
click at [742, 357] on input "phone" at bounding box center [784, 356] width 349 height 41
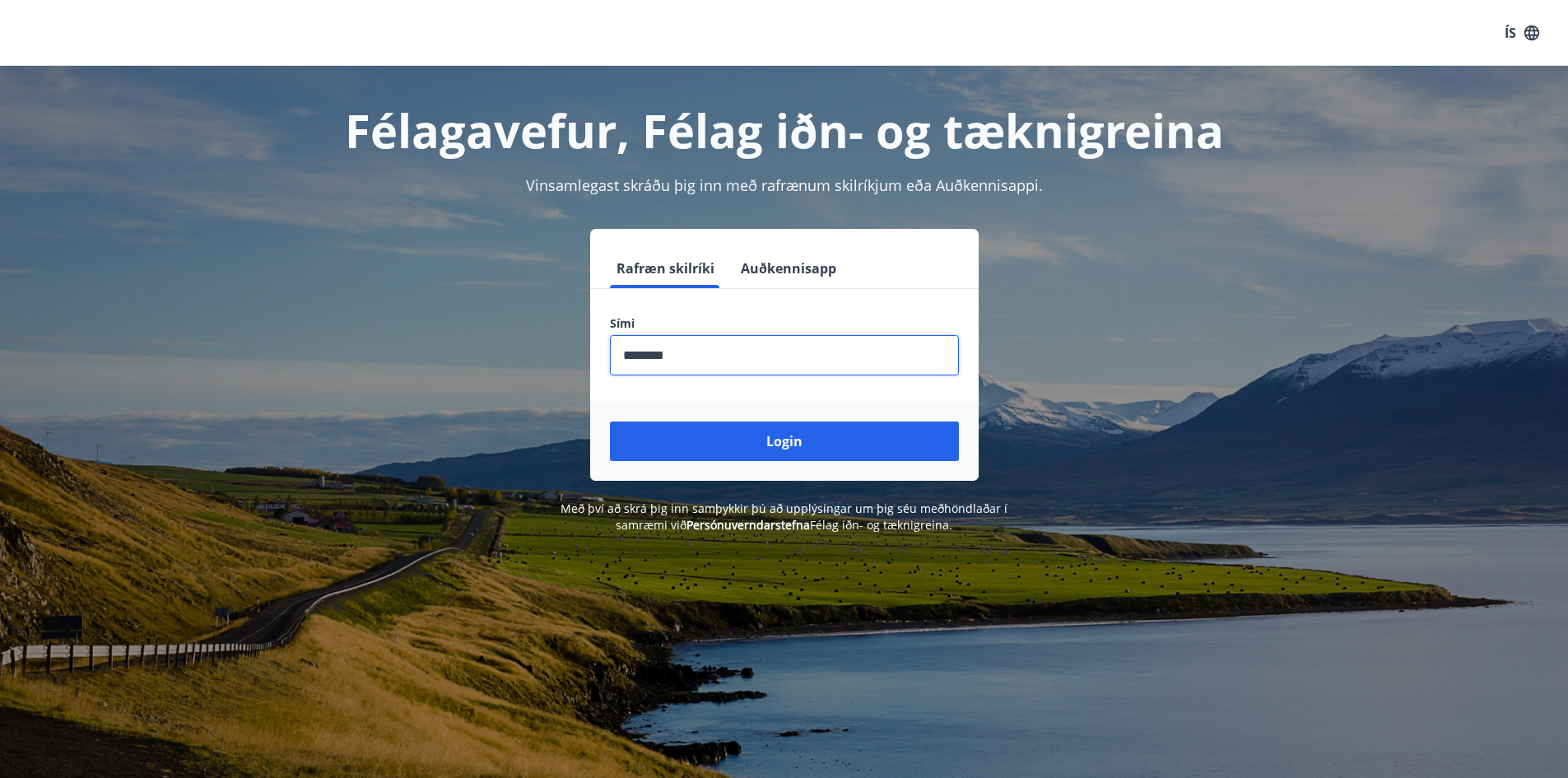
type input "********"
click at [610, 421] on button "Login" at bounding box center [784, 441] width 349 height 40
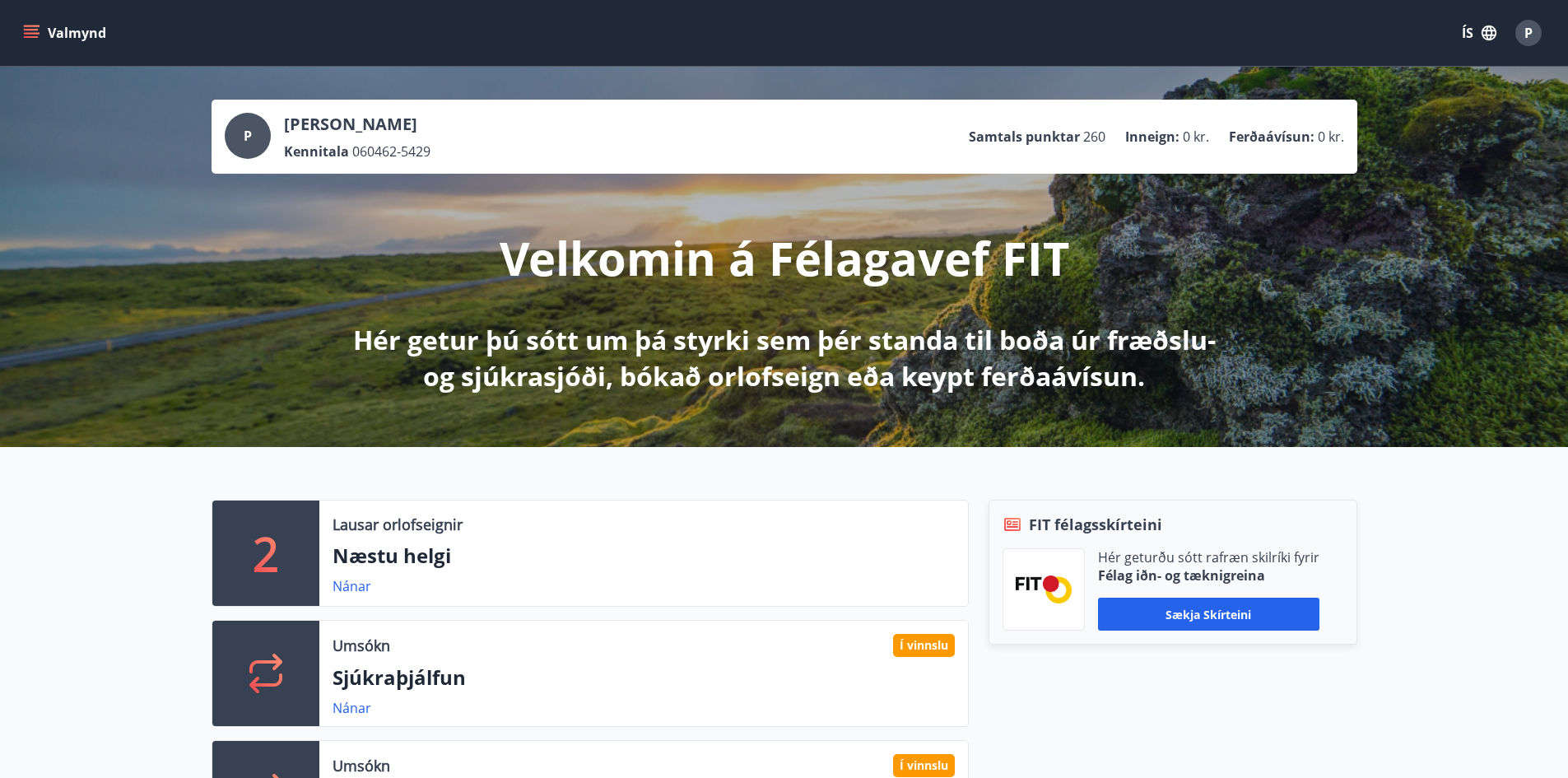
drag, startPoint x: 1324, startPoint y: 491, endPoint x: 1271, endPoint y: 458, distance: 62.4
click at [1324, 491] on div "2 Lausar orlofseignir Næstu helgi Nánar Umsókn Í vinnslu Sjúkraþjálfun Nánar Um…" at bounding box center [784, 727] width 1568 height 560
click at [30, 24] on icon "menu" at bounding box center [31, 32] width 16 height 16
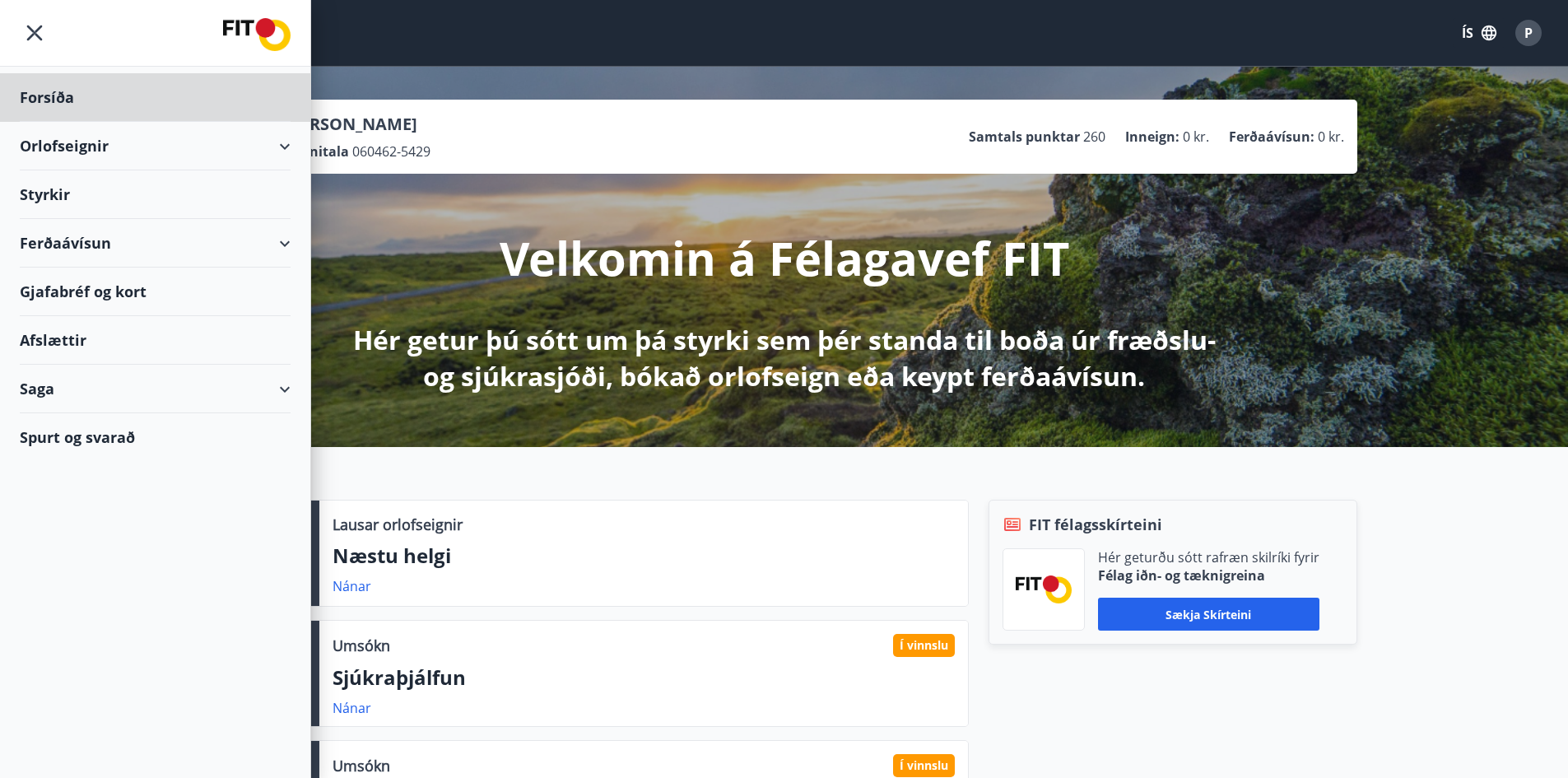
click at [78, 201] on div "Styrkir" at bounding box center [154, 195] width 270 height 48
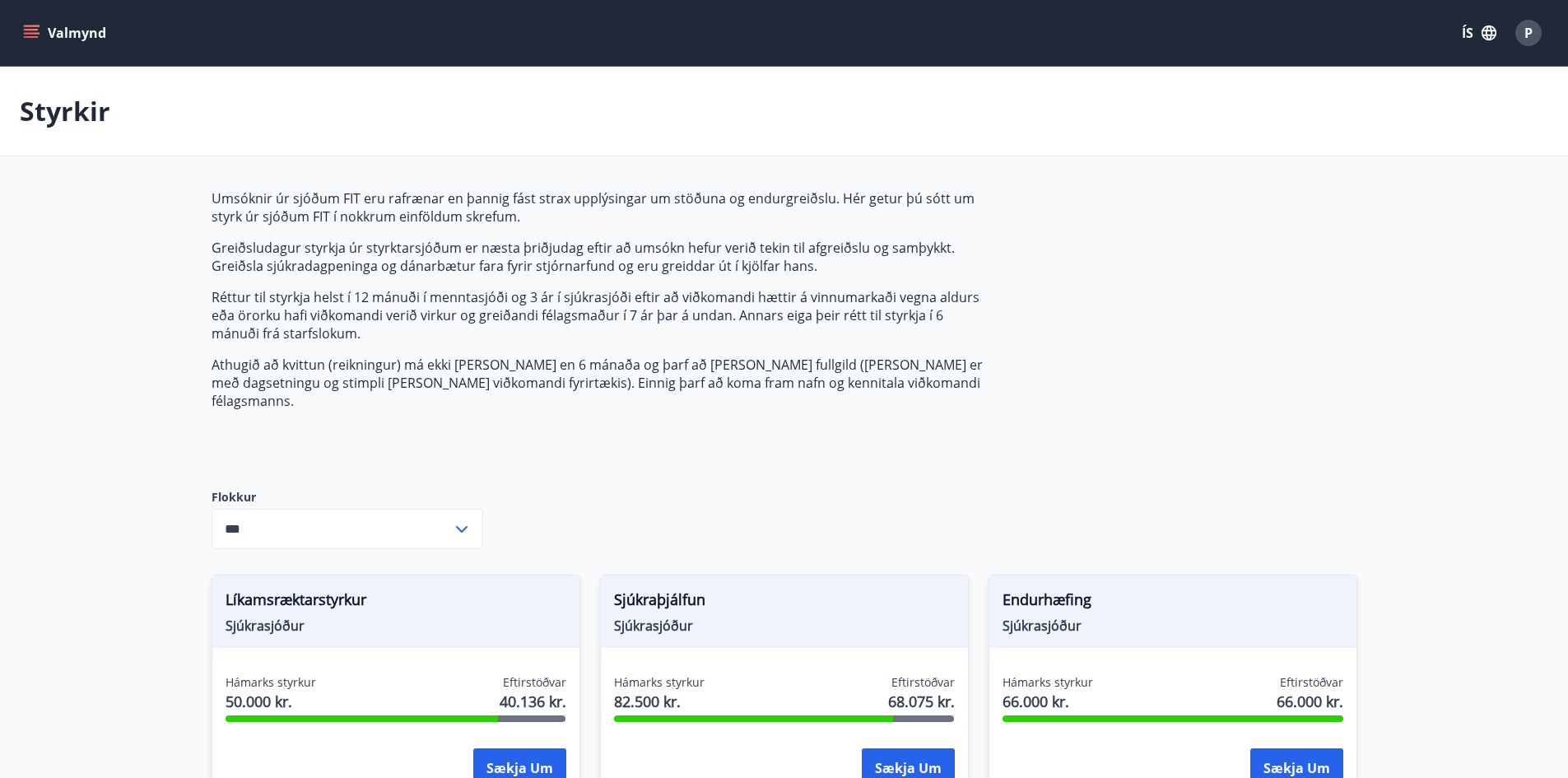
type input "***"
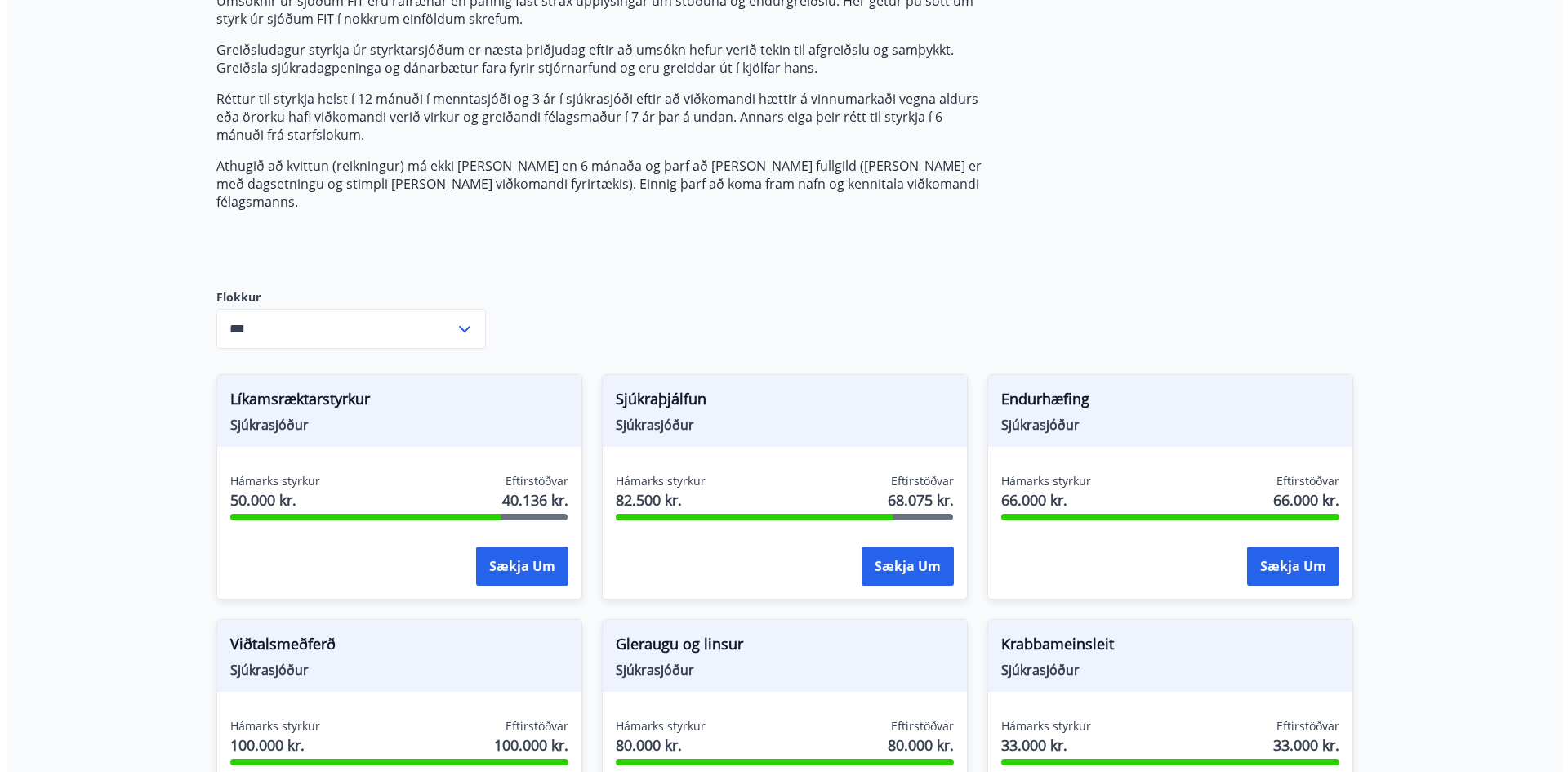
scroll to position [245, 0]
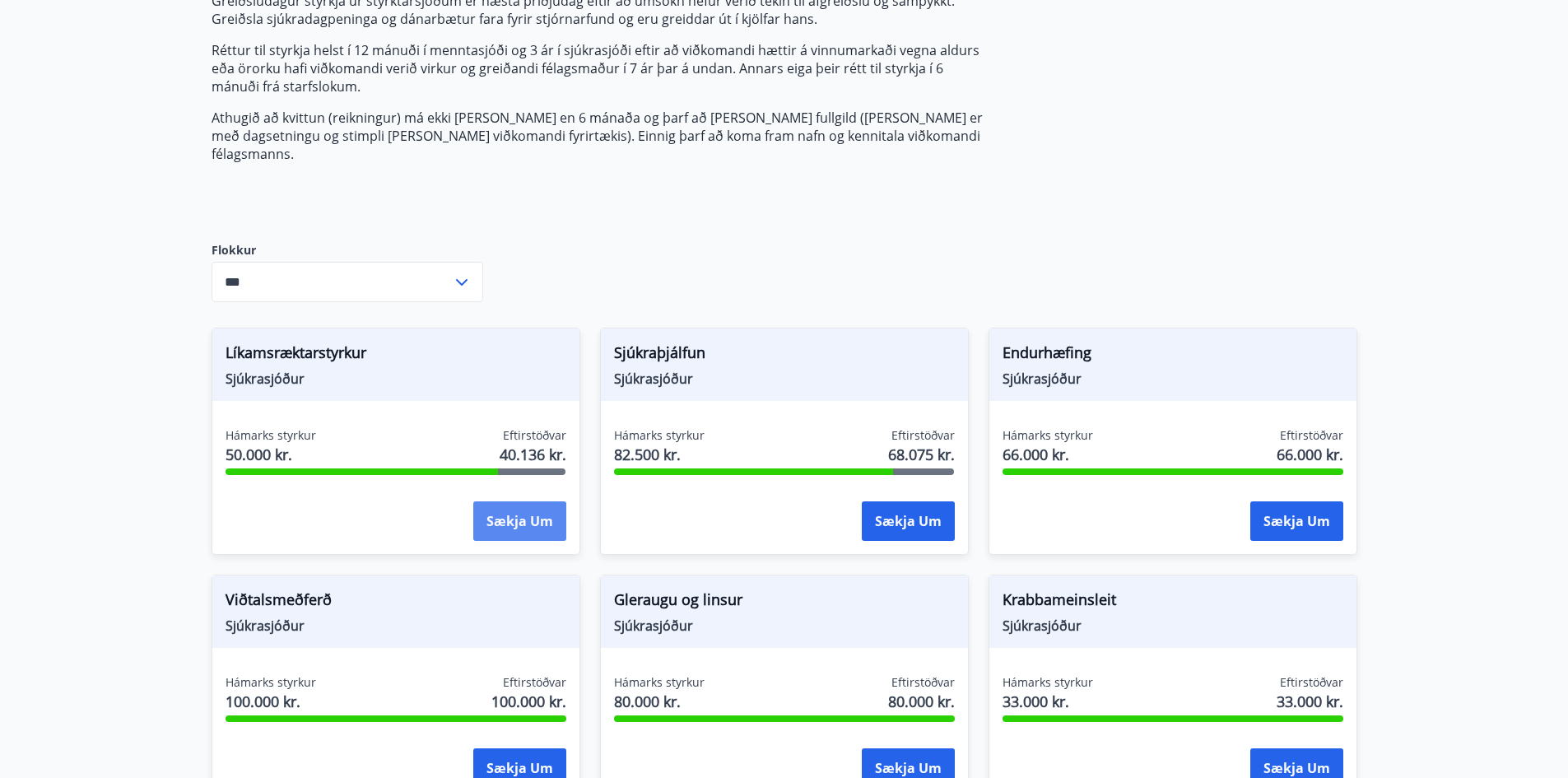
click at [532, 503] on button "Sækja um" at bounding box center [519, 520] width 93 height 40
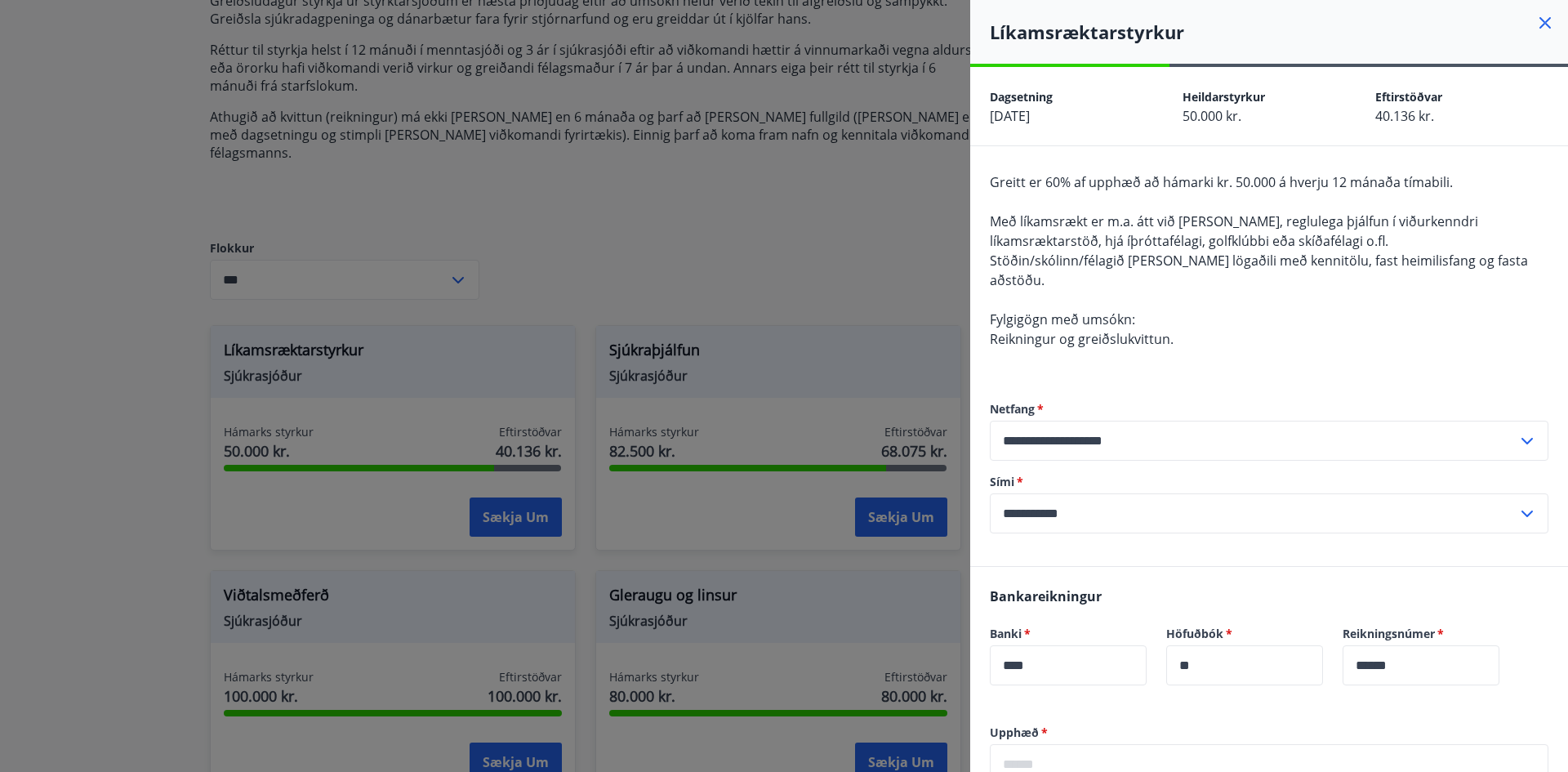
scroll to position [82, 0]
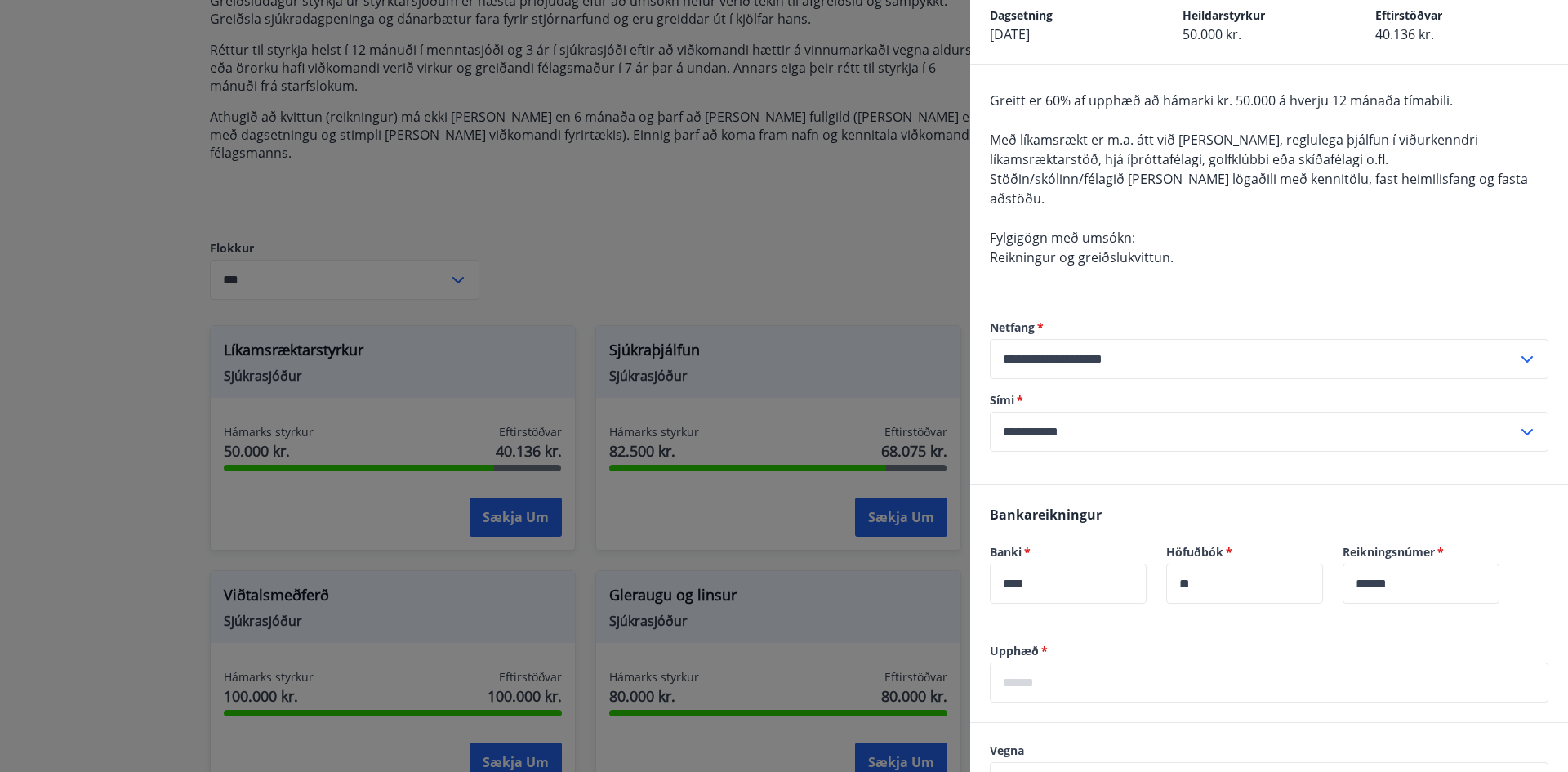
click at [1085, 662] on input "text" at bounding box center [1269, 683] width 559 height 40
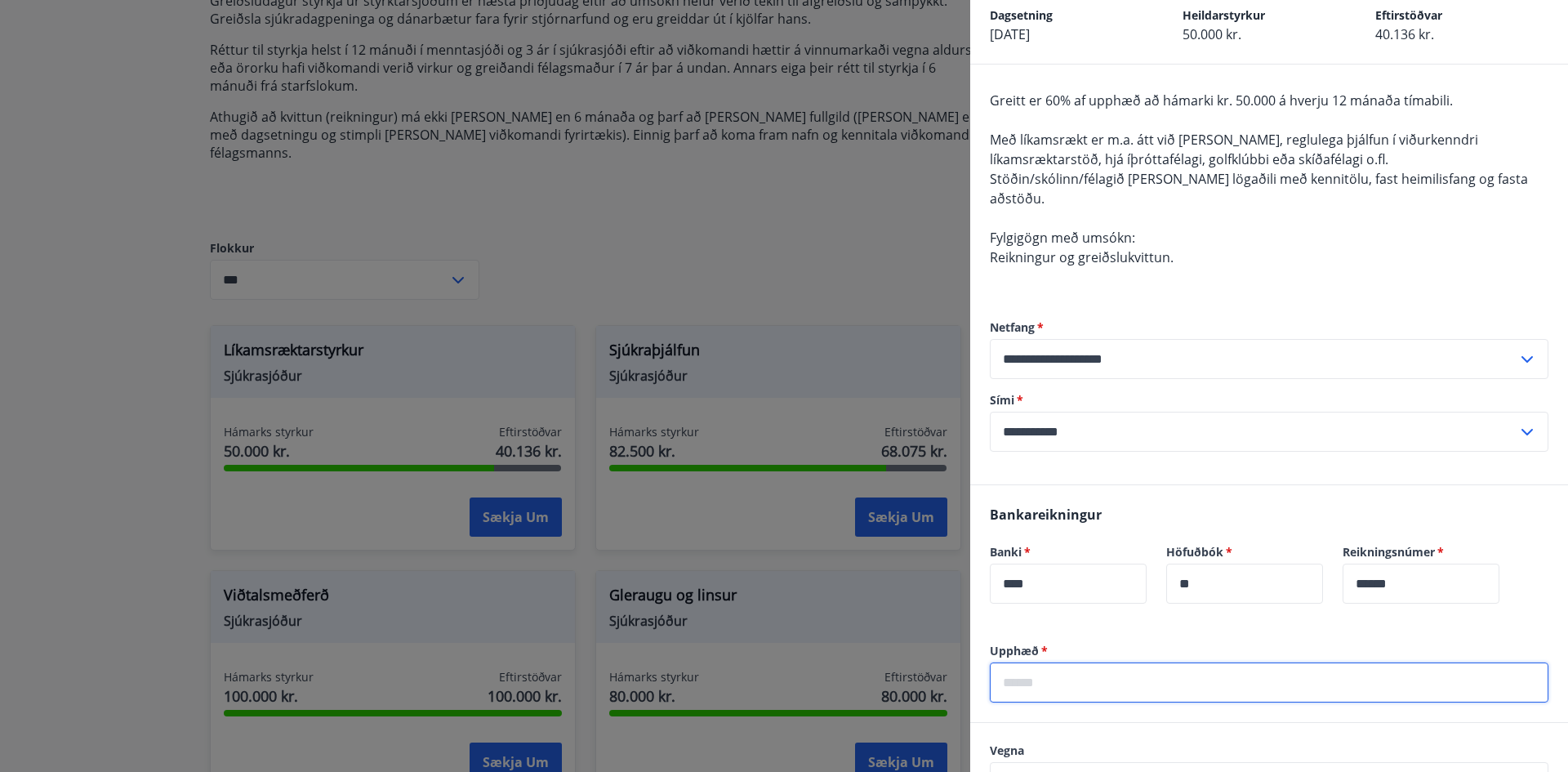
type input "*"
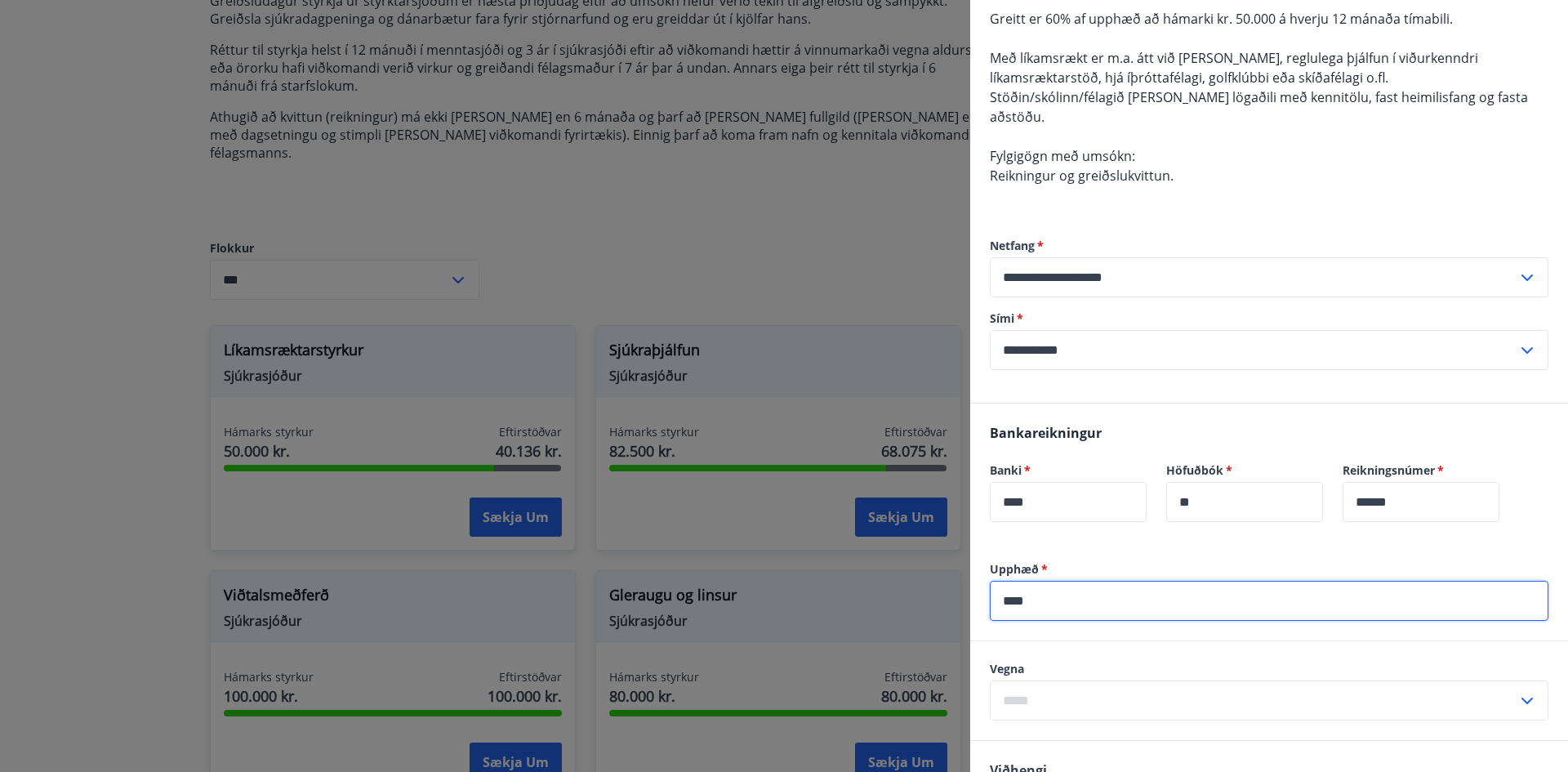
type input "****"
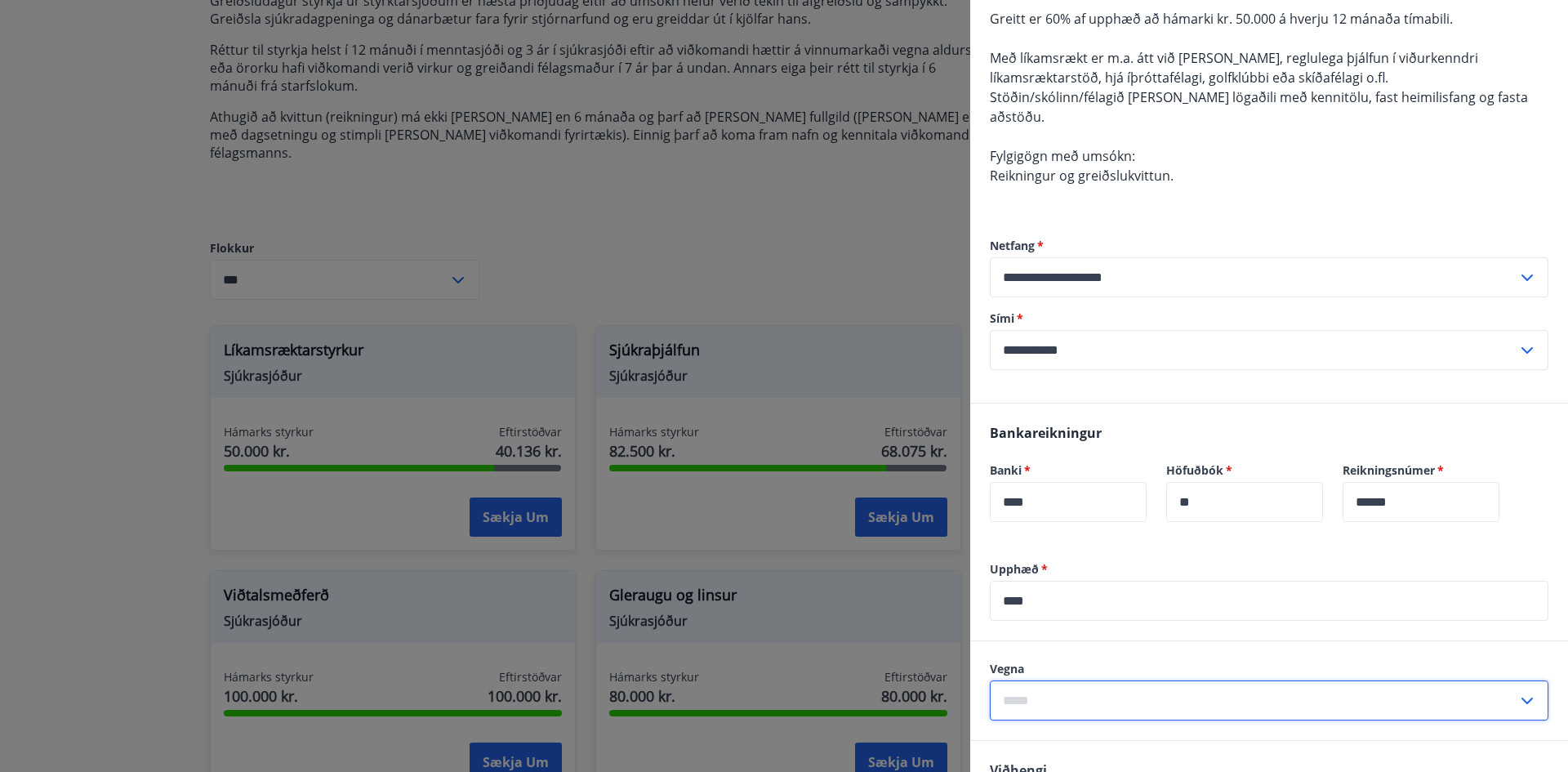
click at [1086, 689] on input "text" at bounding box center [1254, 701] width 528 height 40
click at [1030, 689] on input "text" at bounding box center [1254, 701] width 528 height 40
click at [1016, 720] on li "Líkamsrækt" at bounding box center [1268, 735] width 557 height 30
type input "**********"
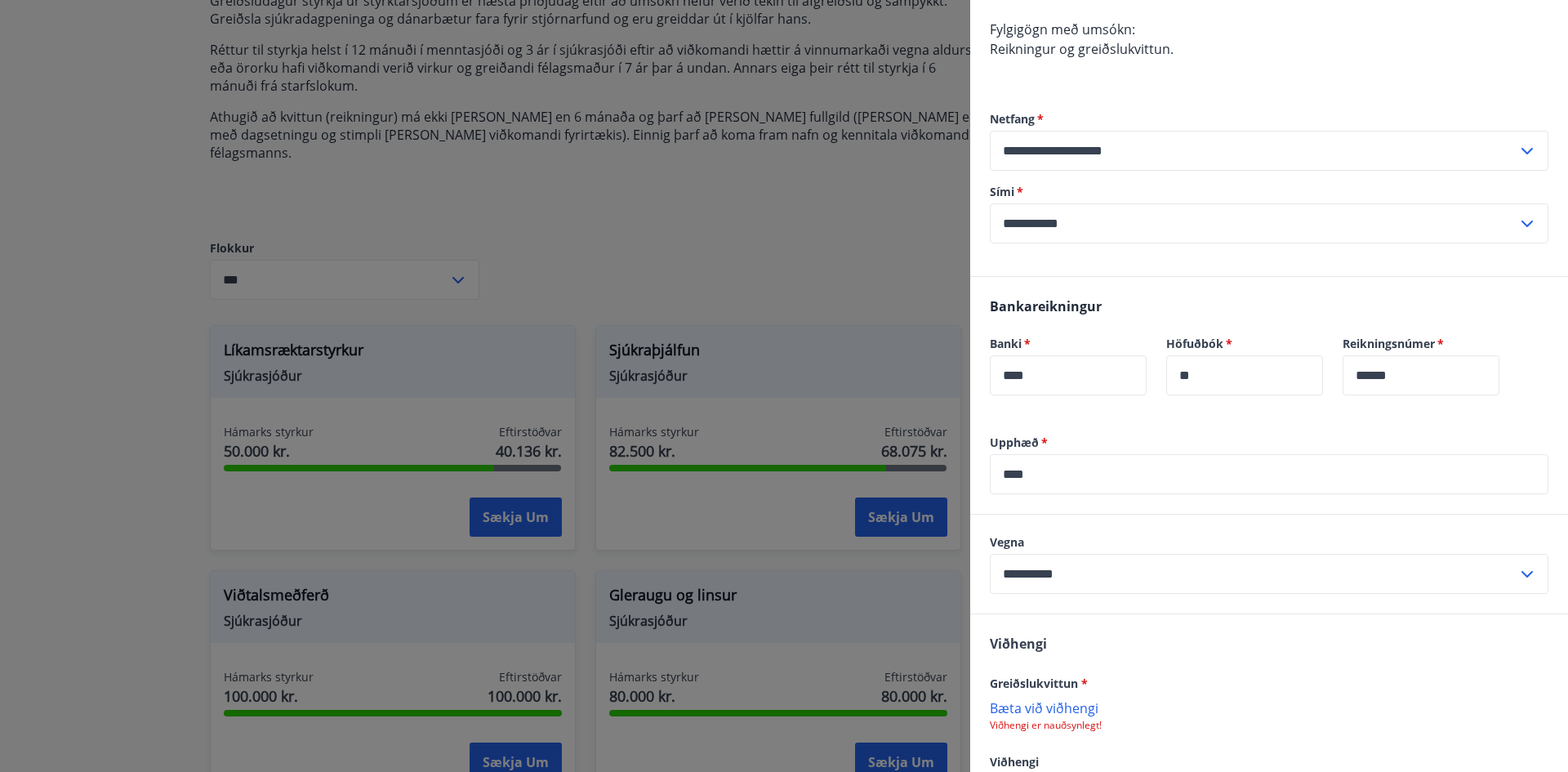
scroll to position [312, 0]
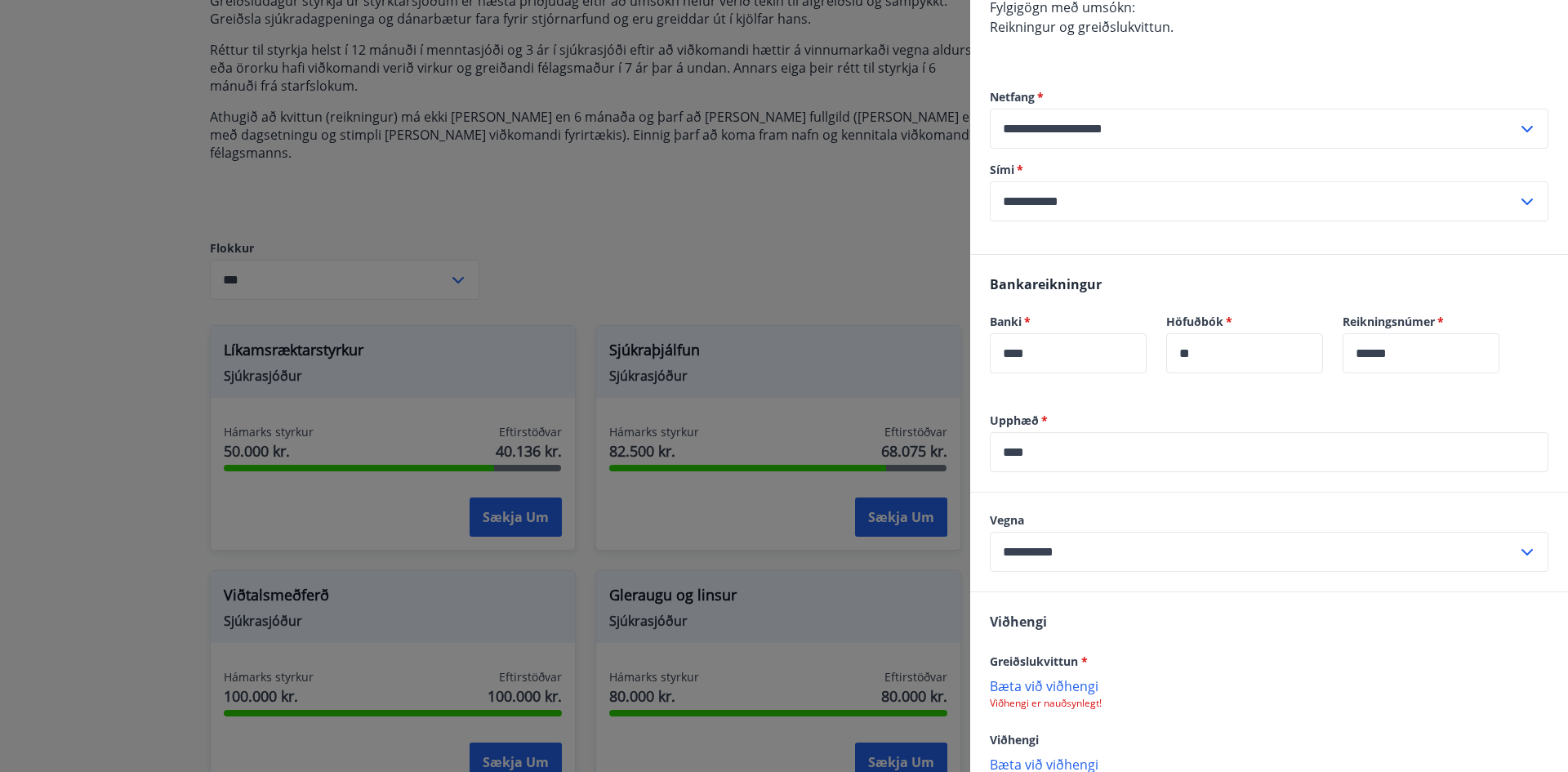
click at [1057, 677] on p "Bæta við viðhengi" at bounding box center [1269, 685] width 559 height 16
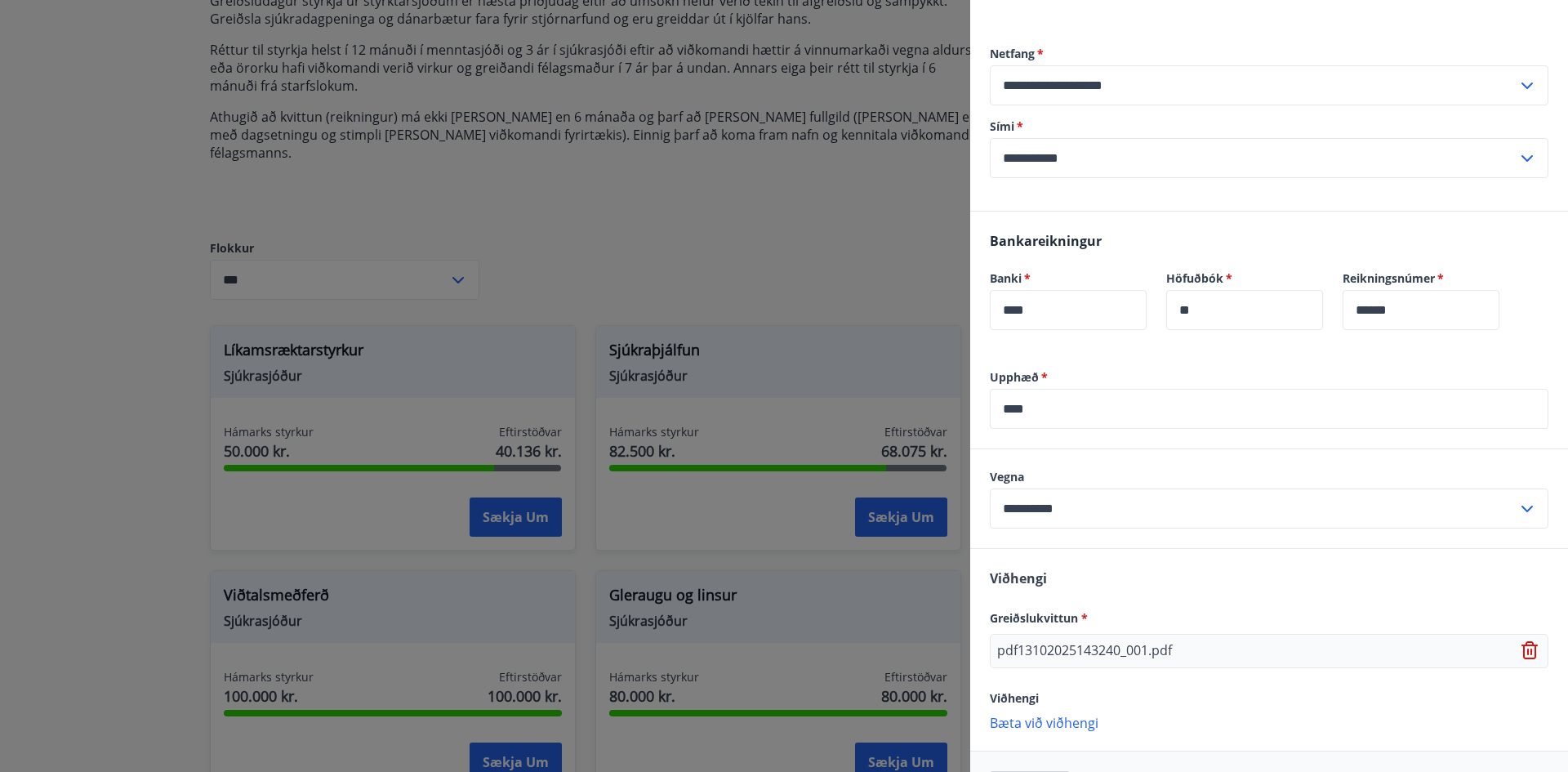
scroll to position [395, 0]
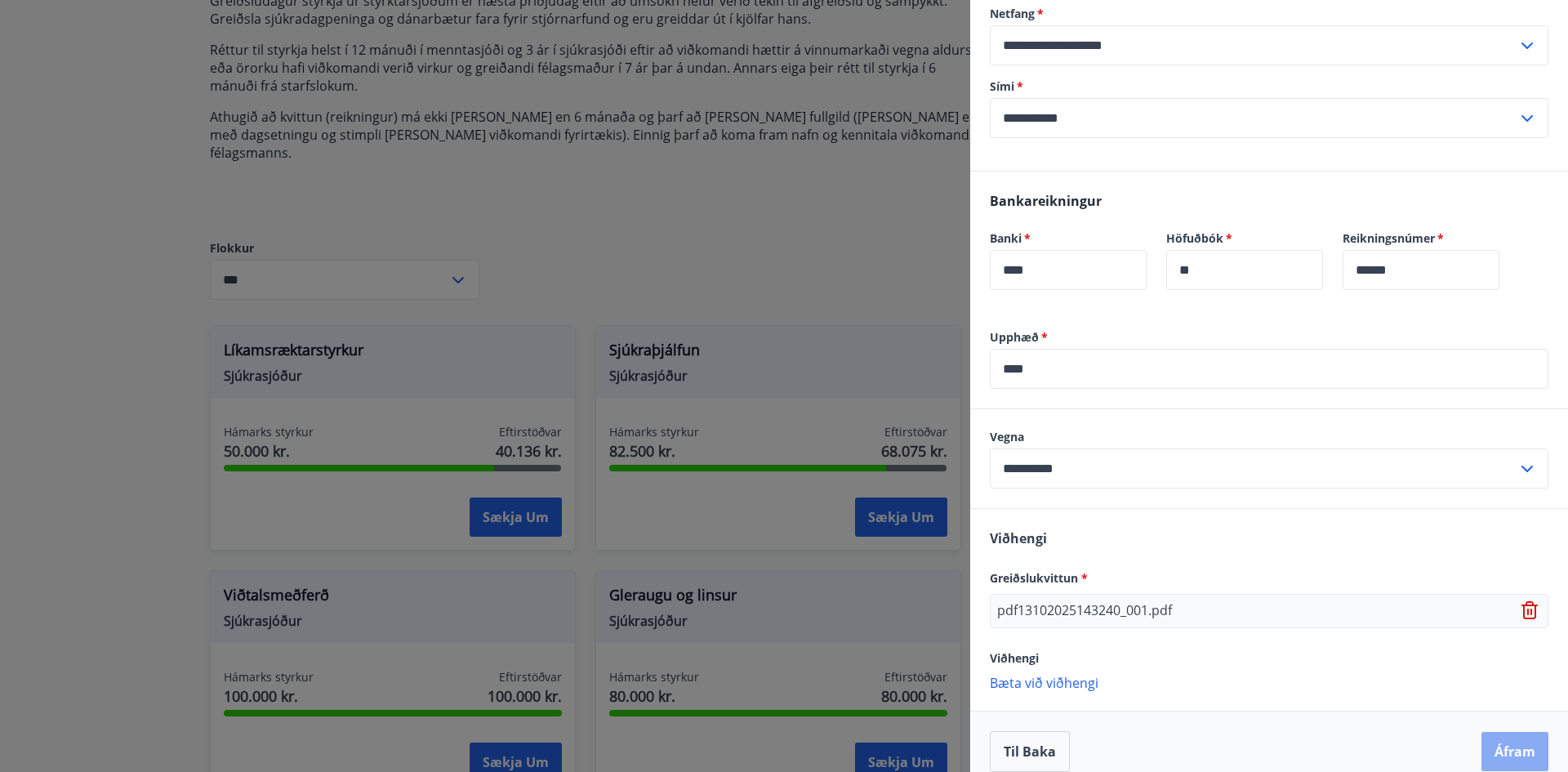
click at [1481, 732] on button "Áfram" at bounding box center [1515, 751] width 67 height 39
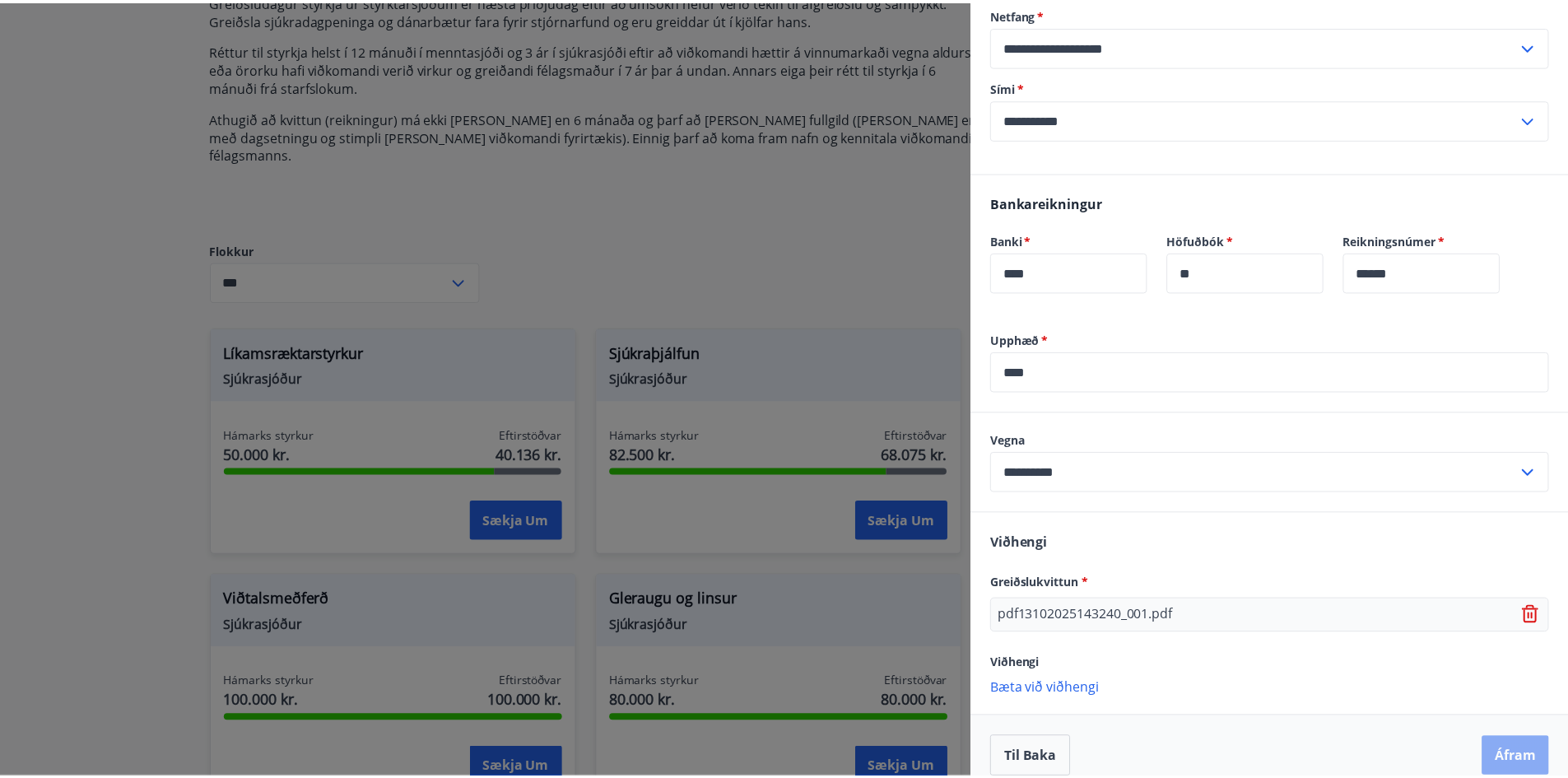
scroll to position [0, 0]
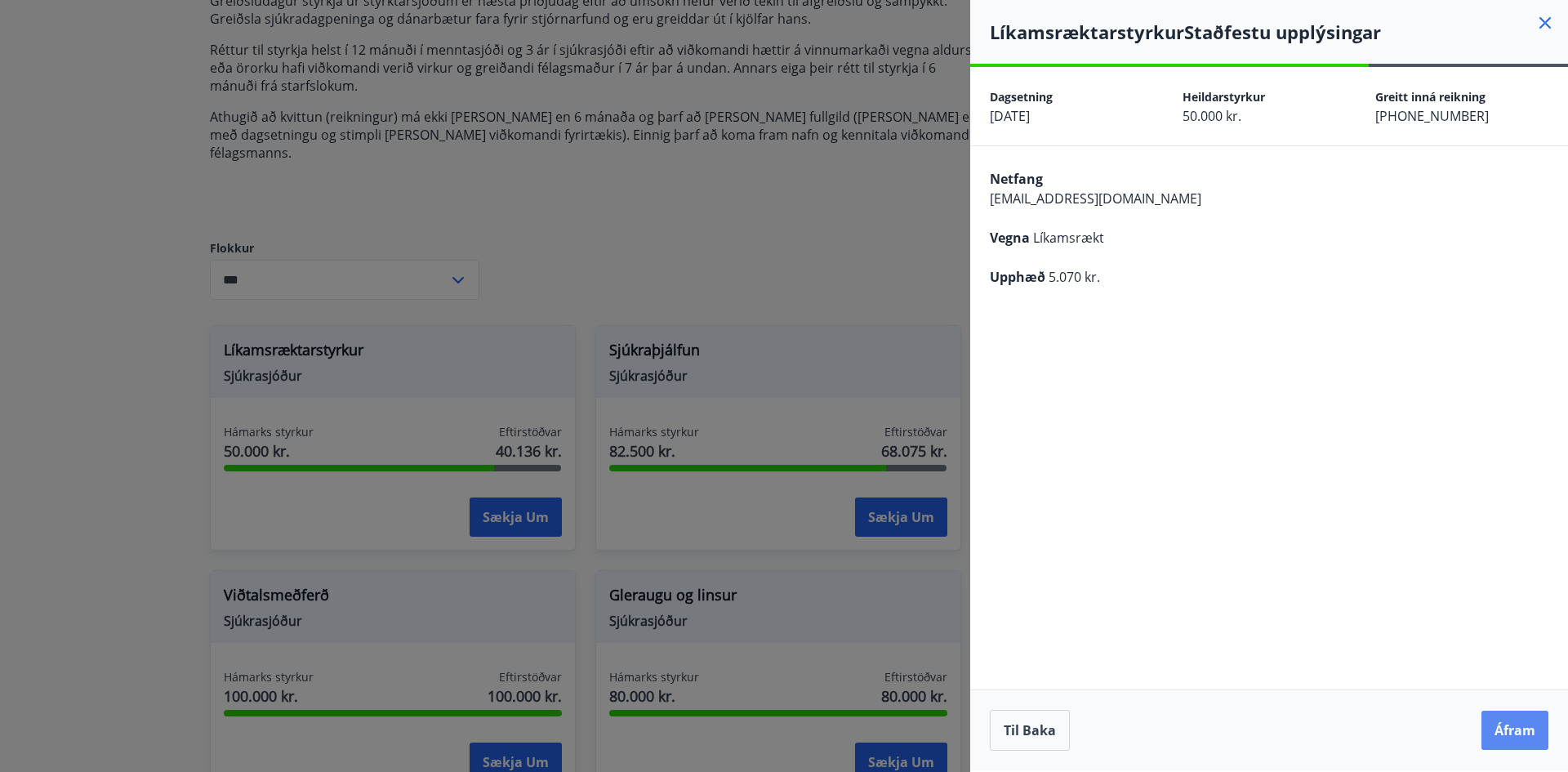
click at [1511, 731] on button "Áfram" at bounding box center [1515, 730] width 67 height 39
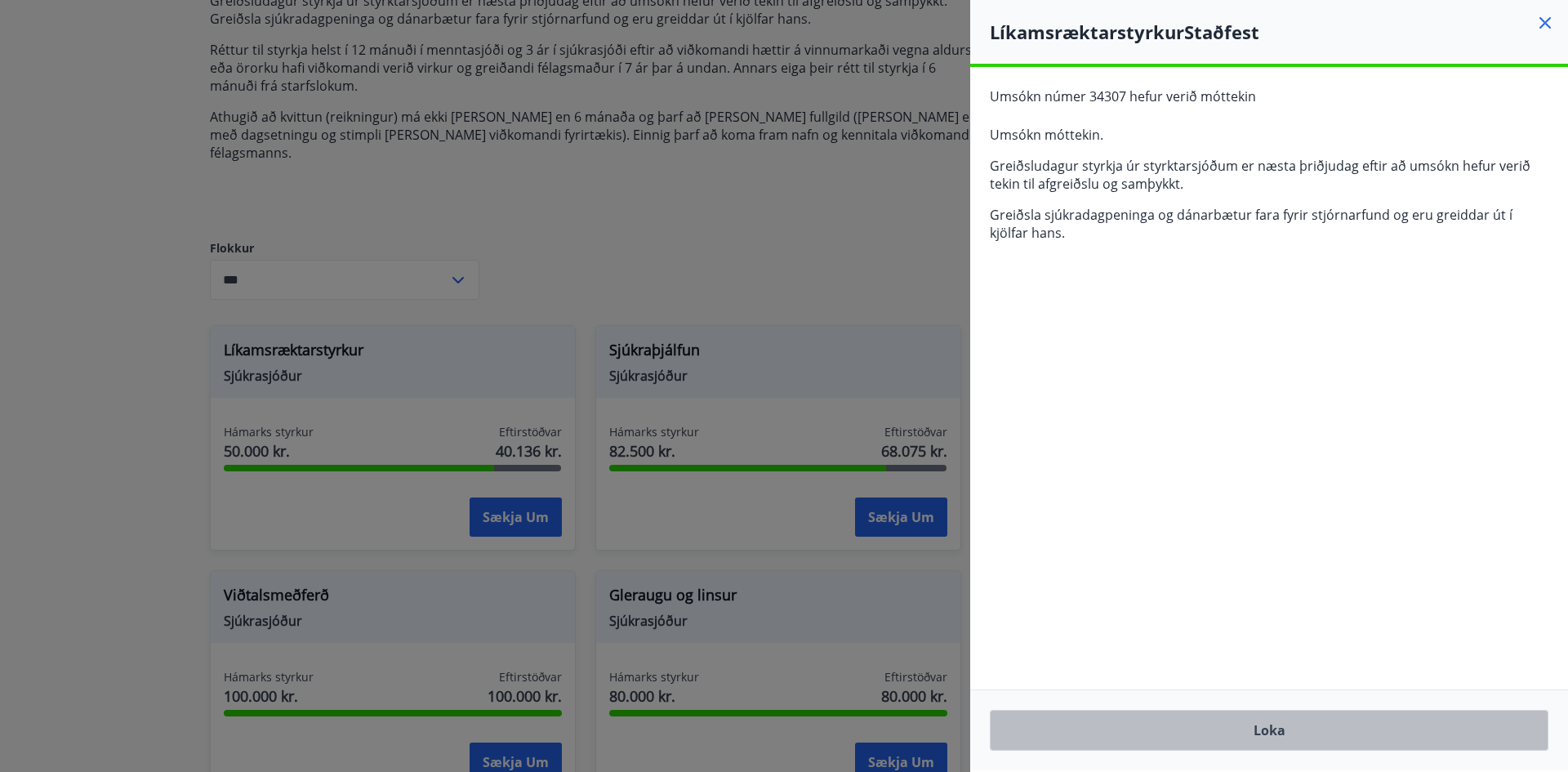
click at [1323, 730] on button "Loka" at bounding box center [1269, 730] width 559 height 40
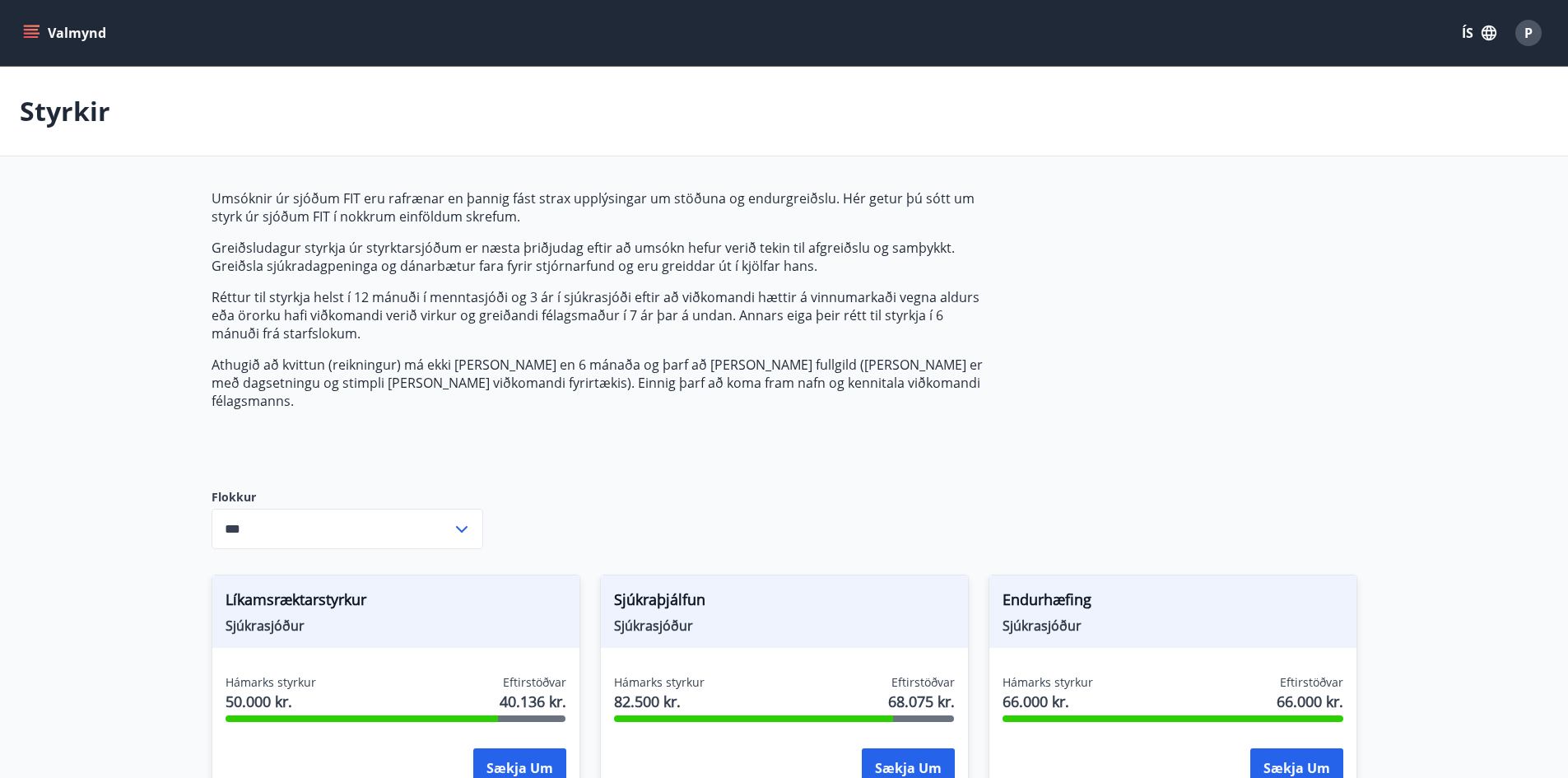
click at [1531, 36] on span "P" at bounding box center [1528, 33] width 8 height 18
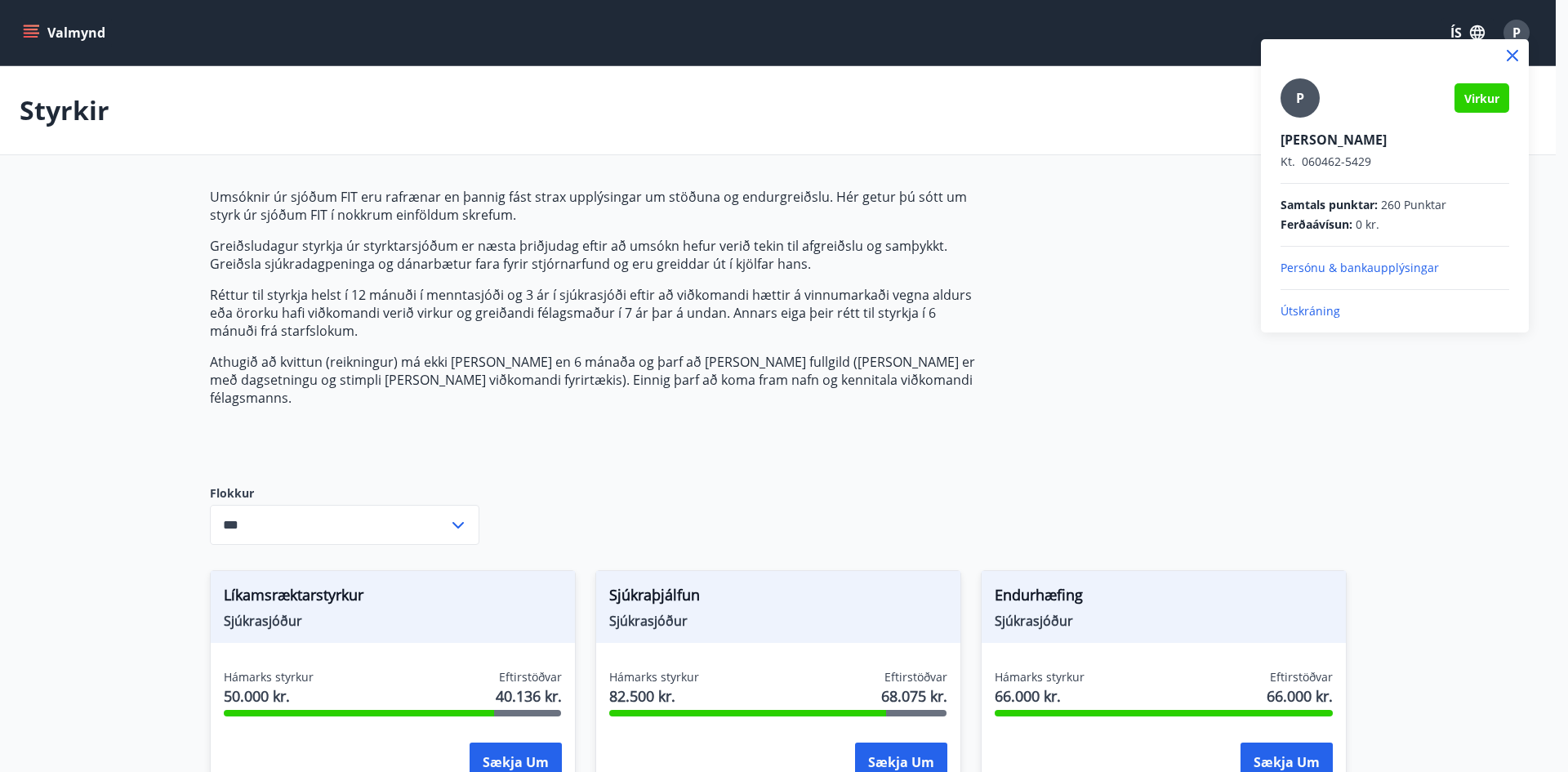
click at [1314, 311] on p "Útskráning" at bounding box center [1395, 311] width 229 height 16
click at [1311, 311] on p "Útskráning" at bounding box center [1395, 311] width 229 height 16
click at [1300, 309] on p "Útskráning" at bounding box center [1395, 311] width 229 height 16
